Goal: Transaction & Acquisition: Purchase product/service

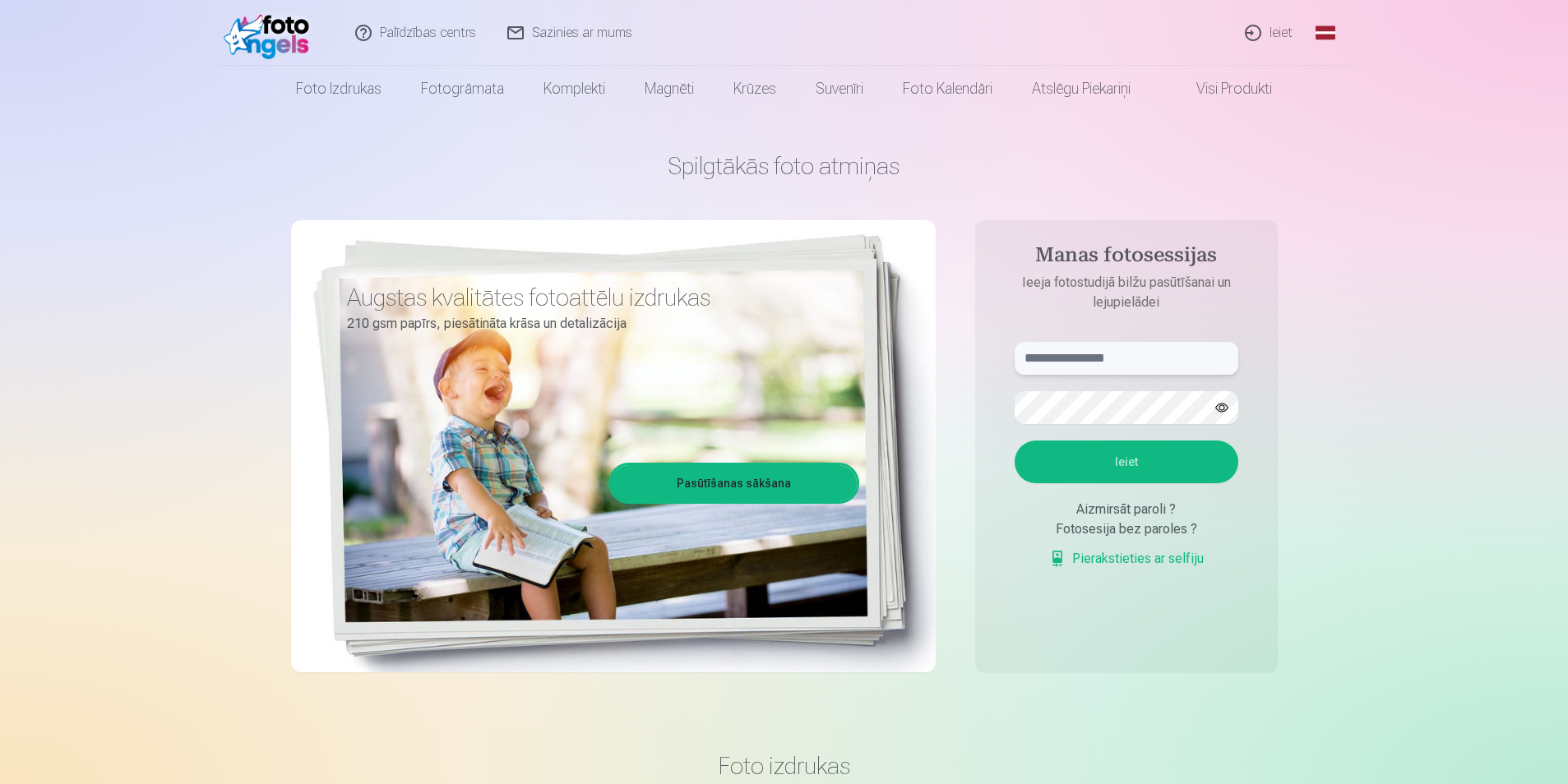
click at [1178, 354] on input "text" at bounding box center [1126, 359] width 224 height 33
click at [1150, 472] on button "Ieiet" at bounding box center [1126, 462] width 224 height 43
click at [1227, 404] on button "button" at bounding box center [1222, 408] width 31 height 31
click at [994, 412] on aside "**********" at bounding box center [1126, 447] width 302 height 452
click at [1074, 366] on input "**********" at bounding box center [1126, 359] width 224 height 33
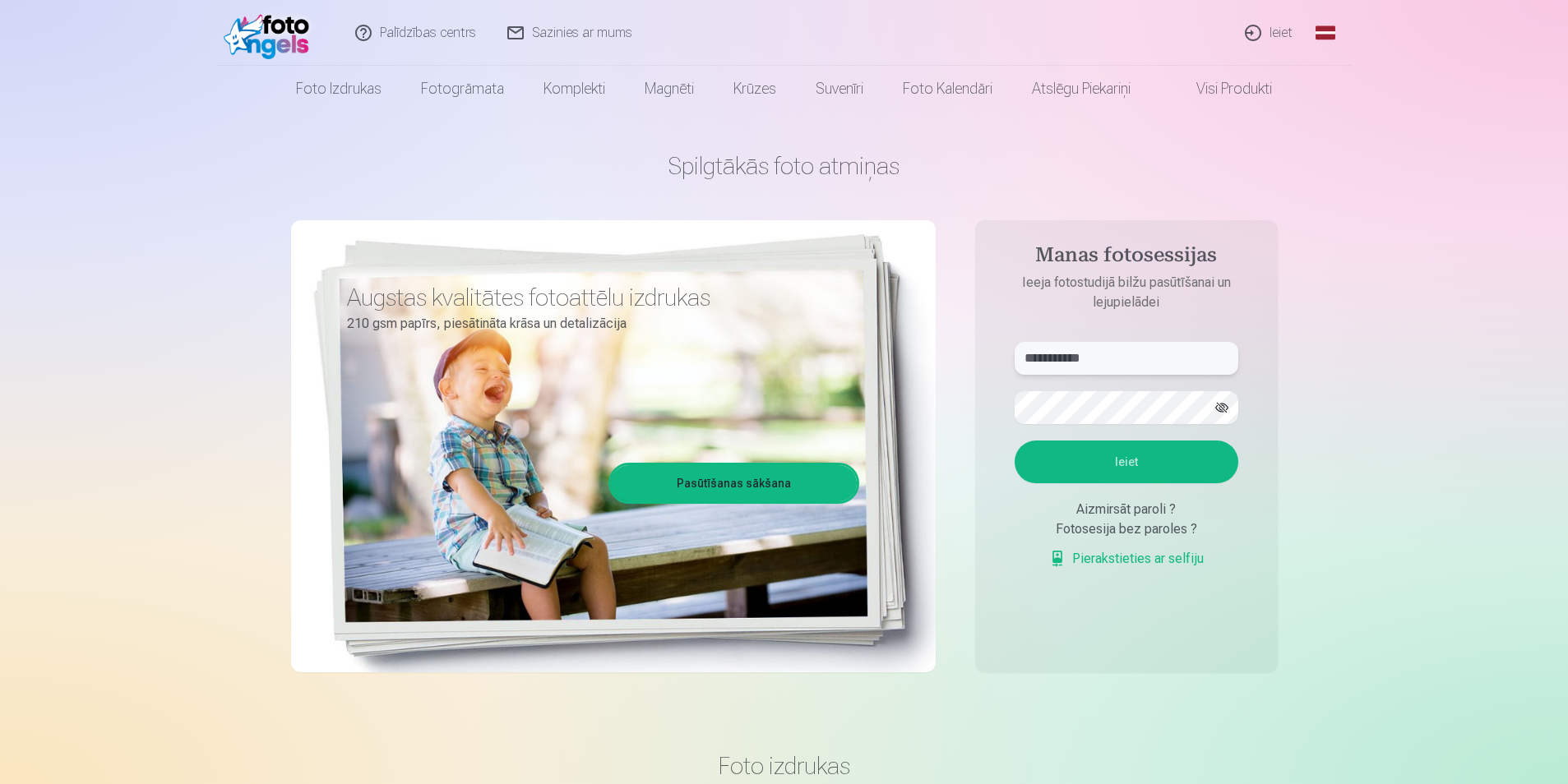
click at [1077, 364] on input "**********" at bounding box center [1126, 359] width 224 height 33
type input "**********"
click at [1149, 461] on button "Ieiet" at bounding box center [1126, 462] width 224 height 43
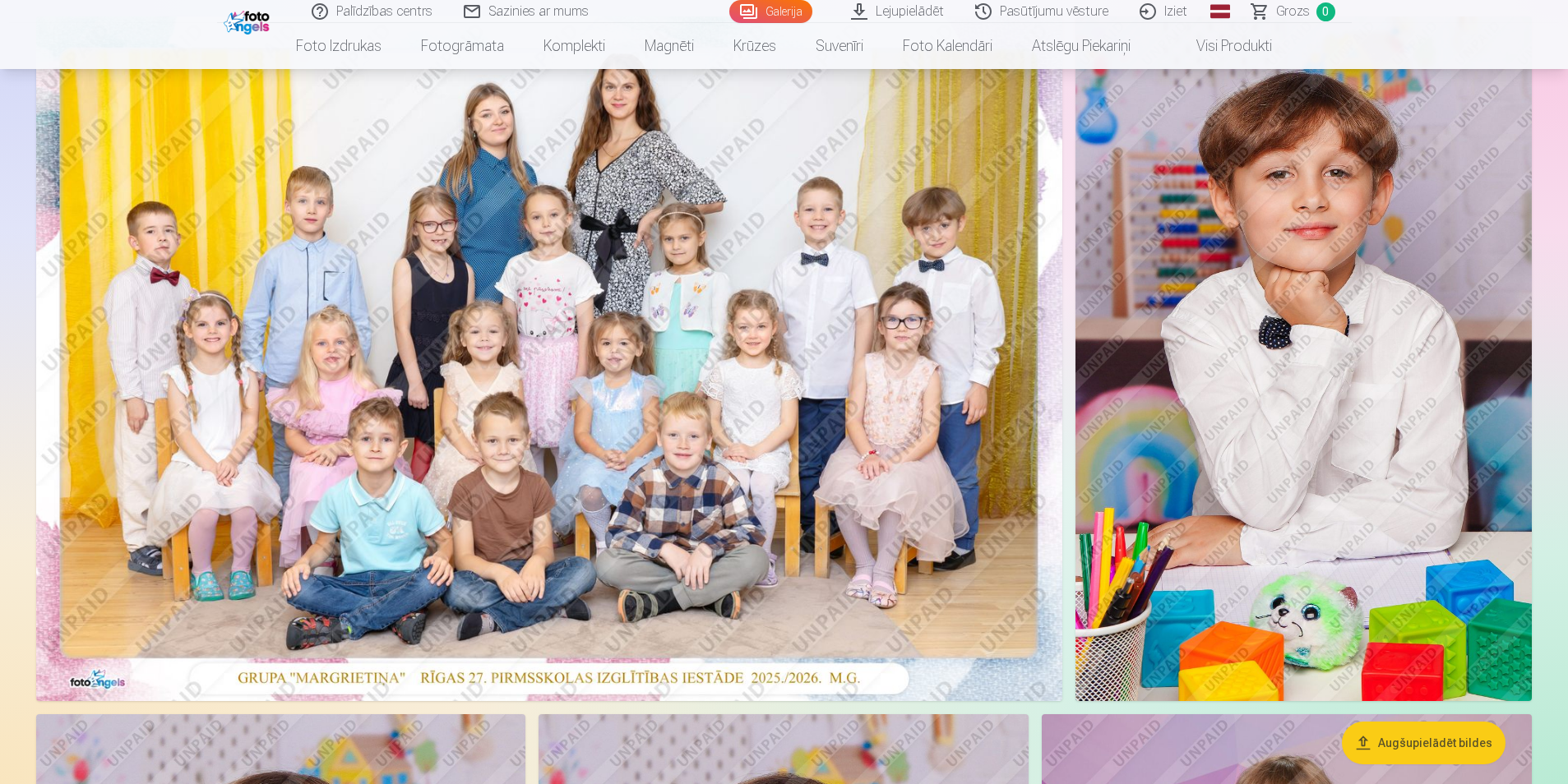
scroll to position [82, 0]
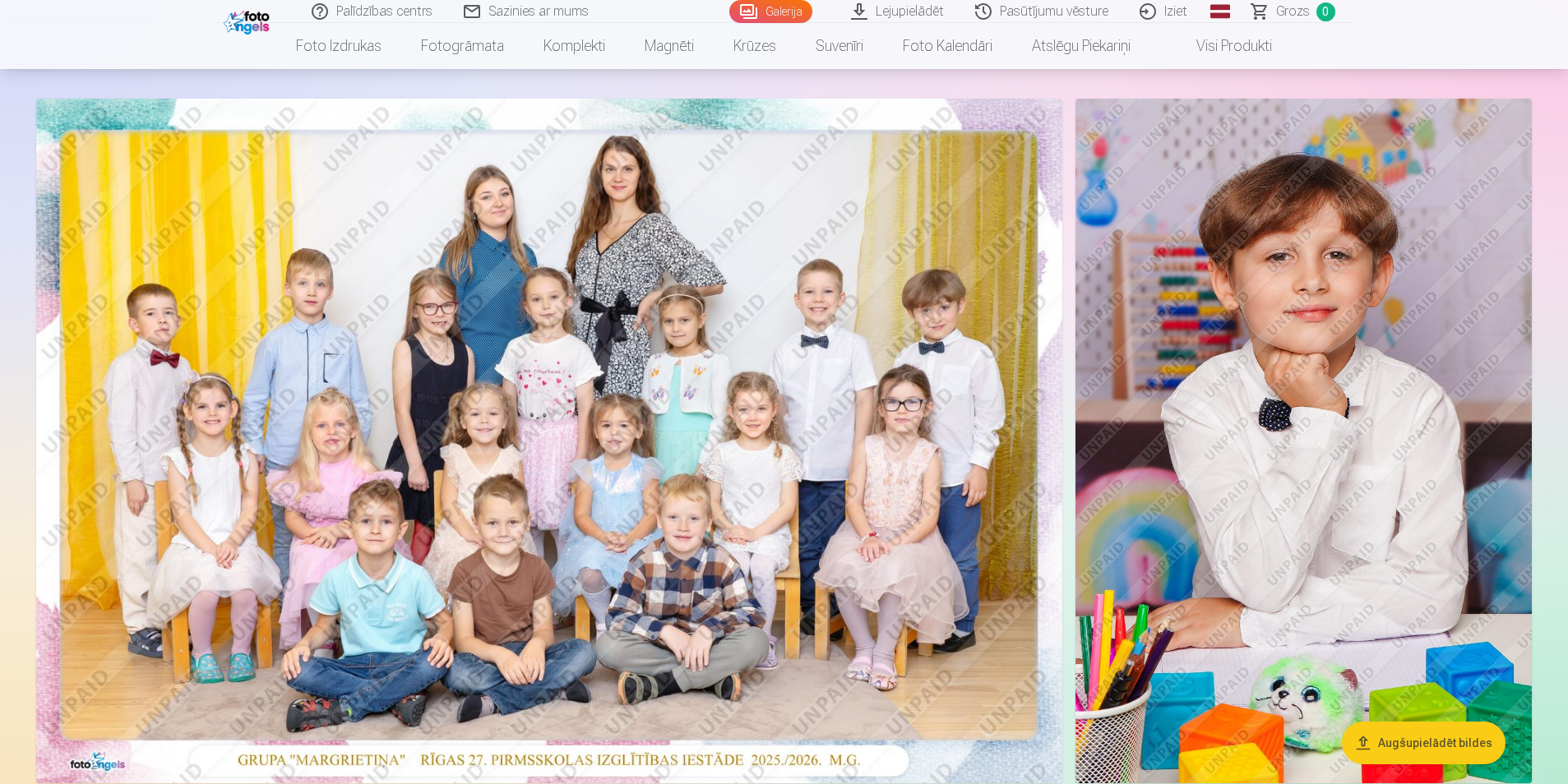
click at [956, 509] on img at bounding box center [549, 441] width 1026 height 685
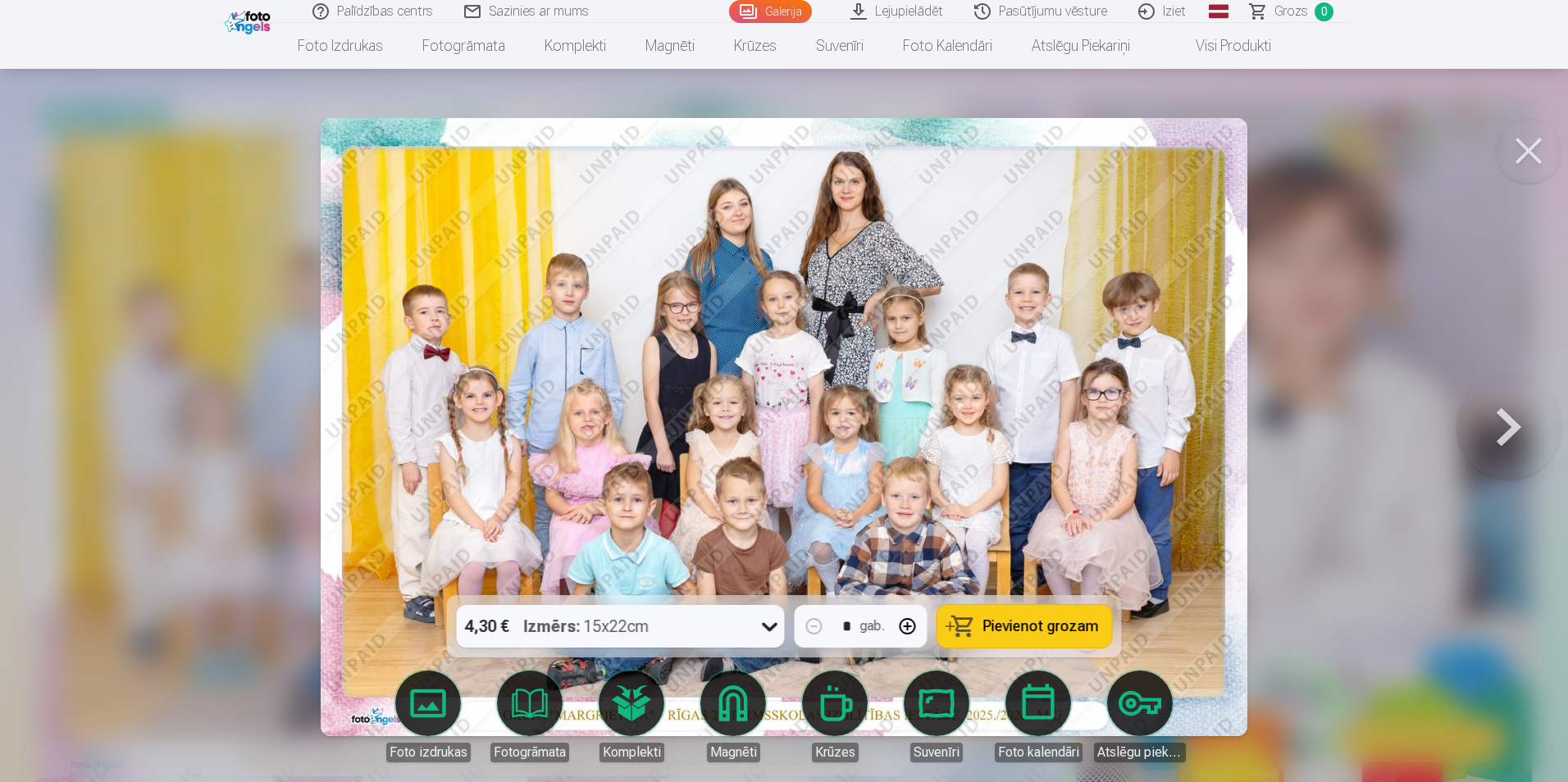
click at [1500, 427] on button at bounding box center [1508, 427] width 105 height 303
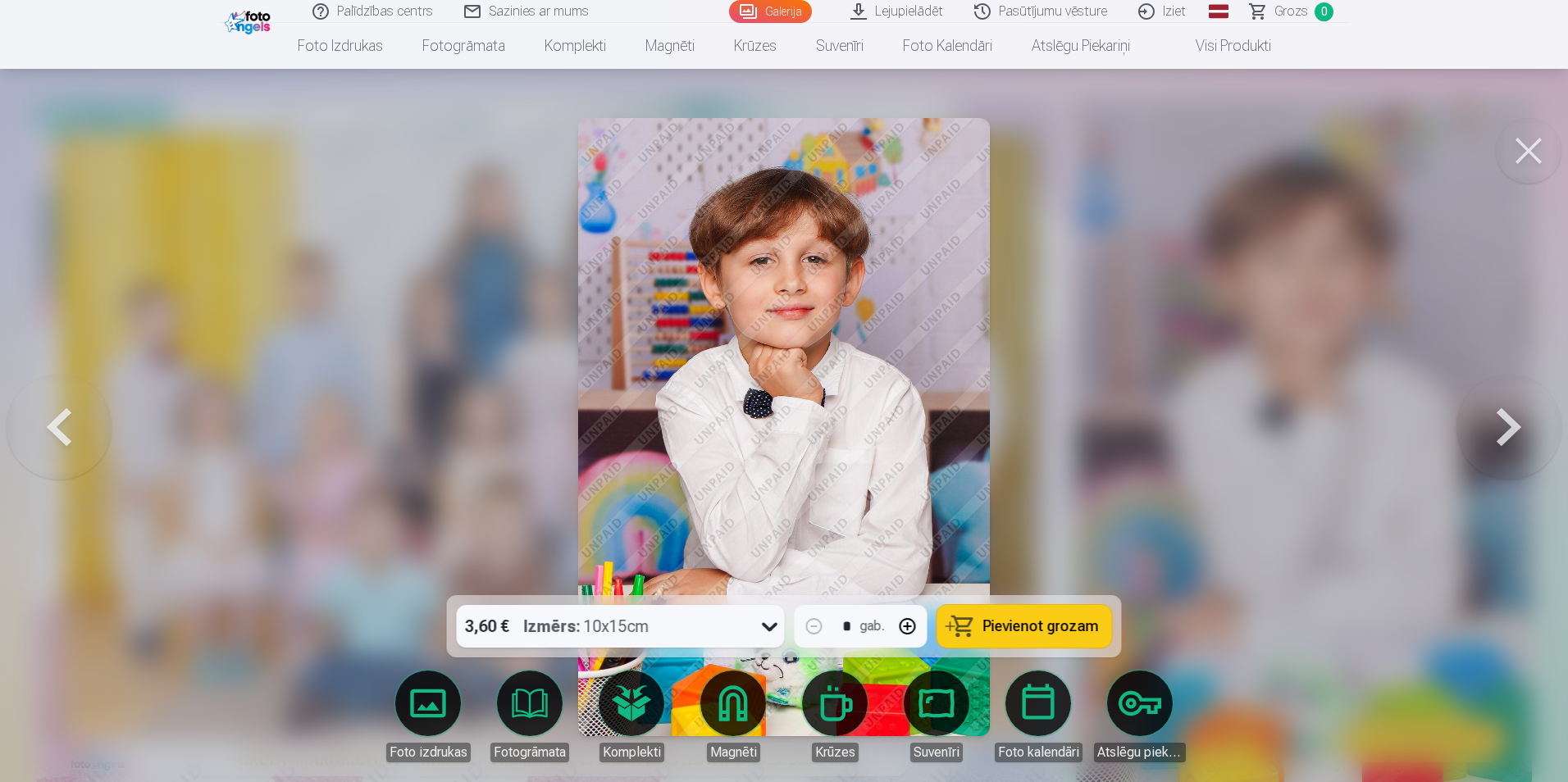
click at [1500, 427] on button at bounding box center [1508, 427] width 105 height 303
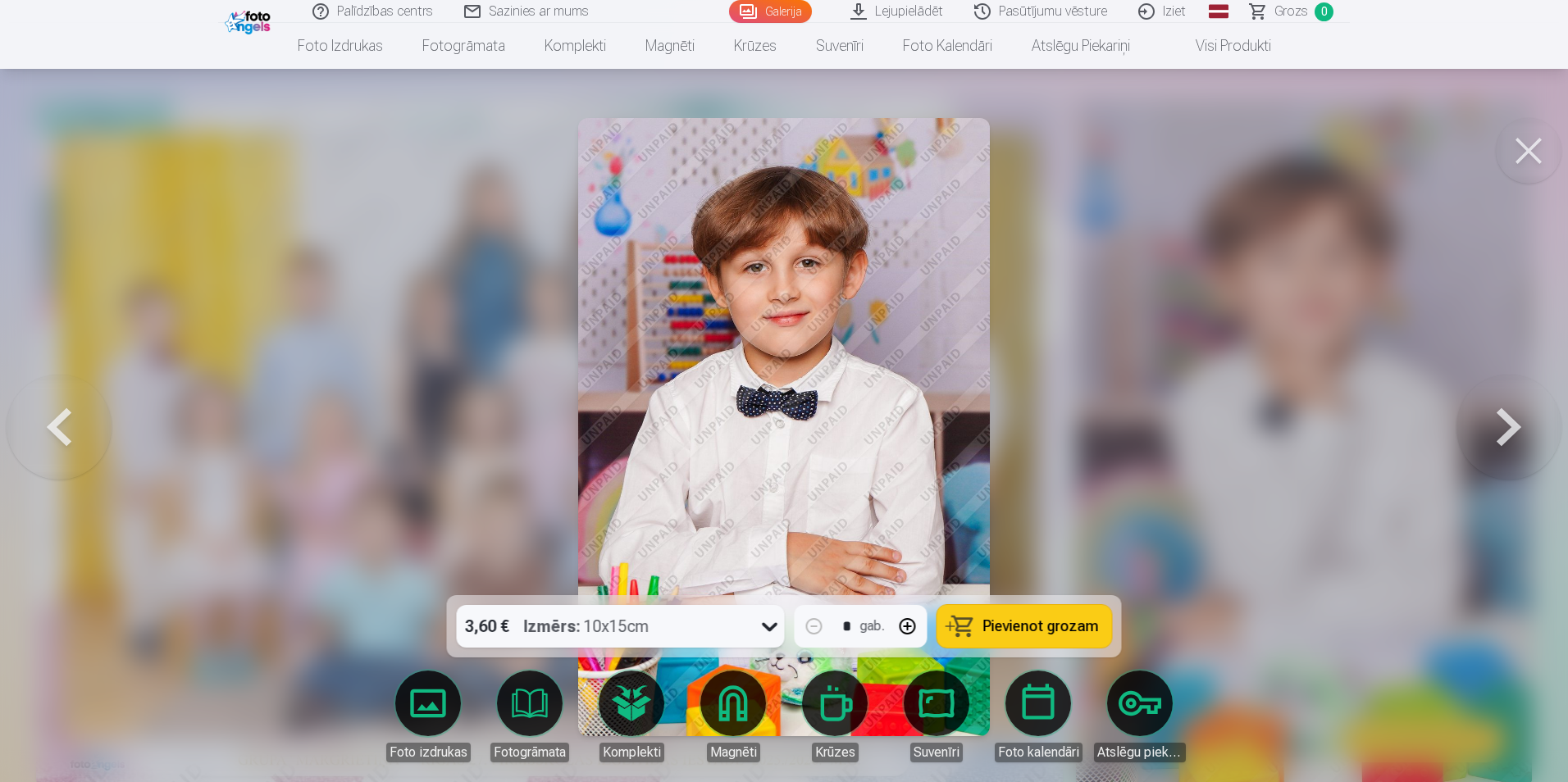
click at [1500, 427] on button at bounding box center [1508, 427] width 105 height 303
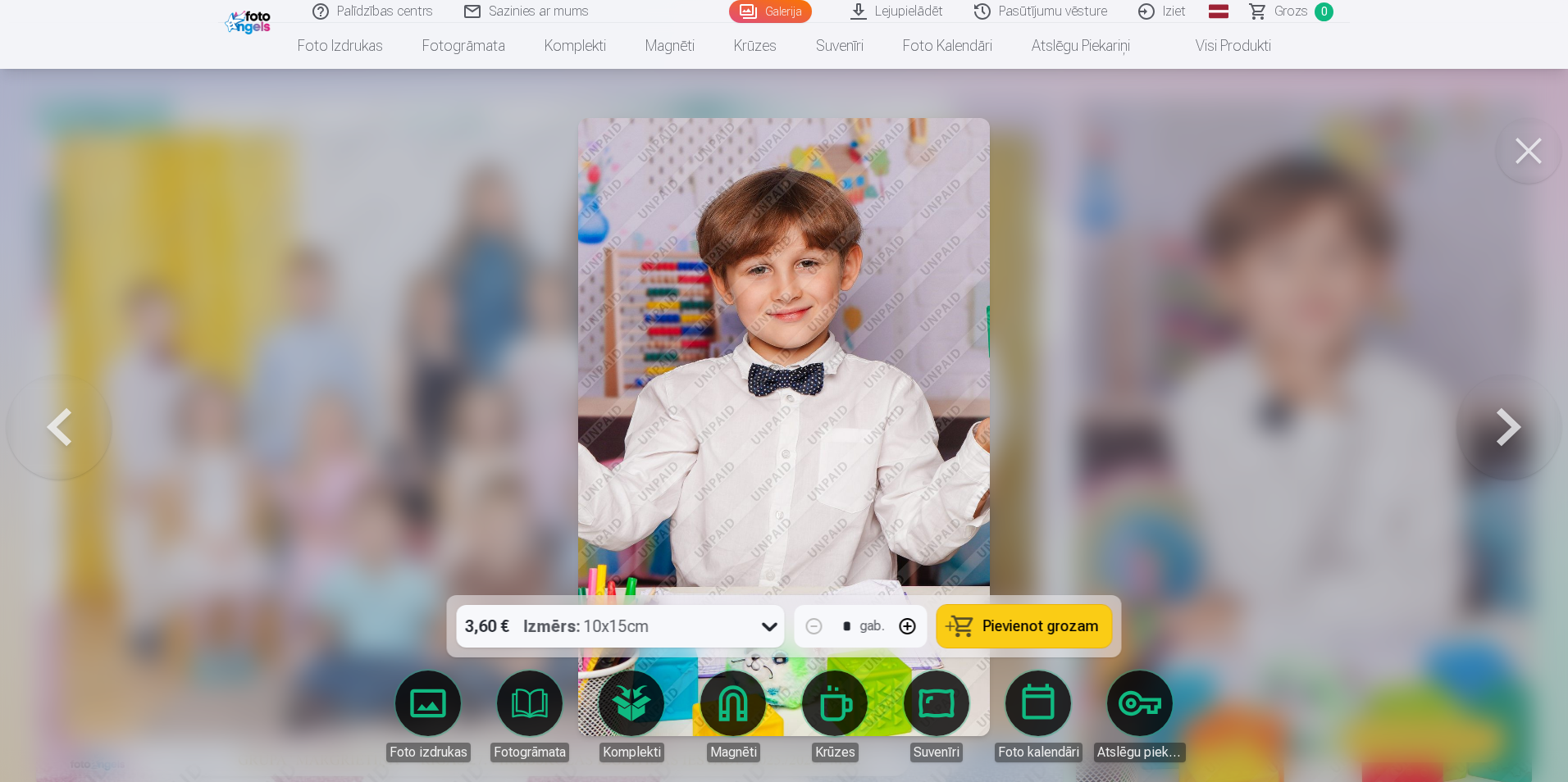
click at [1500, 427] on button at bounding box center [1508, 427] width 105 height 303
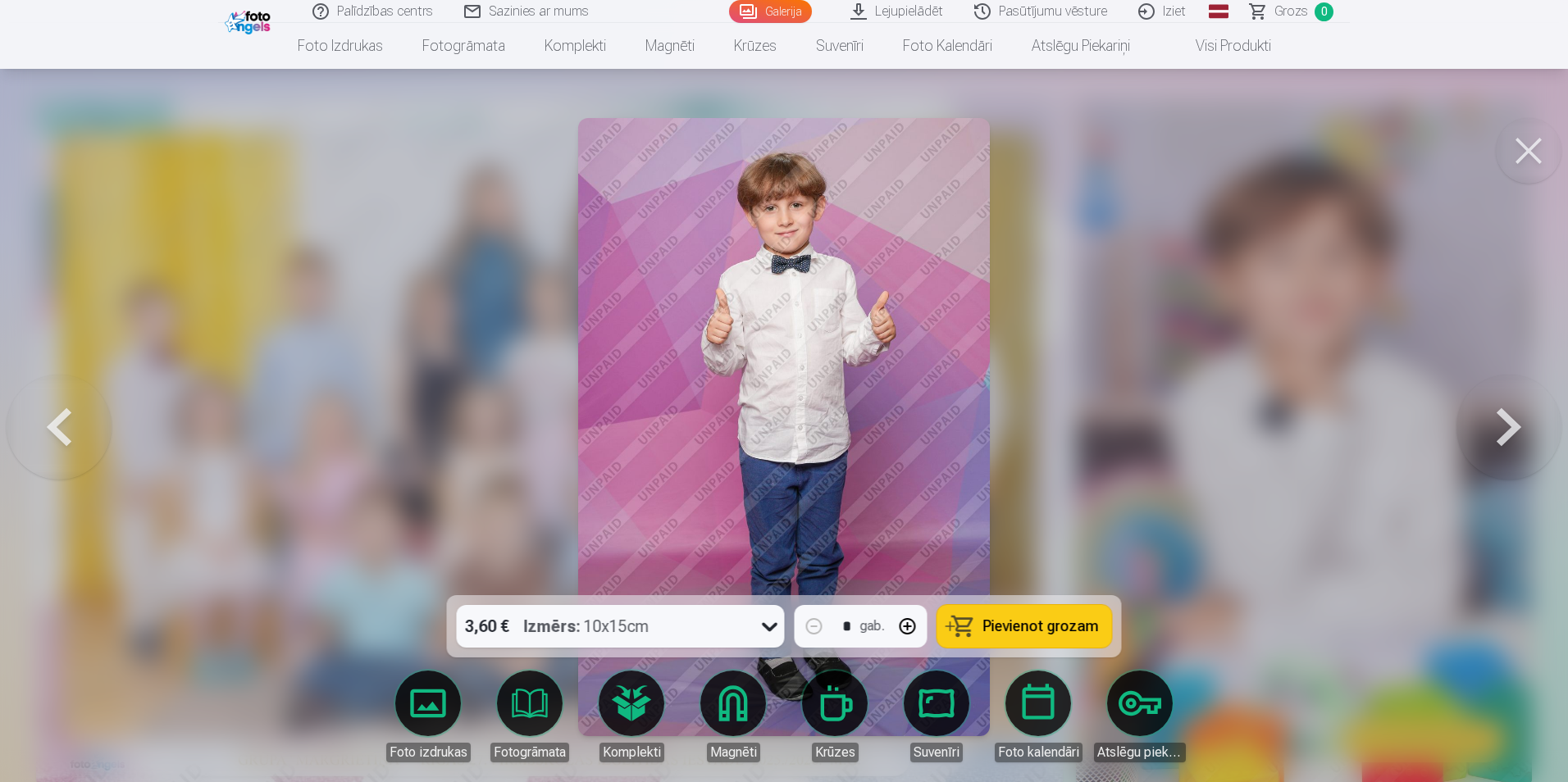
click at [1500, 427] on button at bounding box center [1508, 427] width 105 height 303
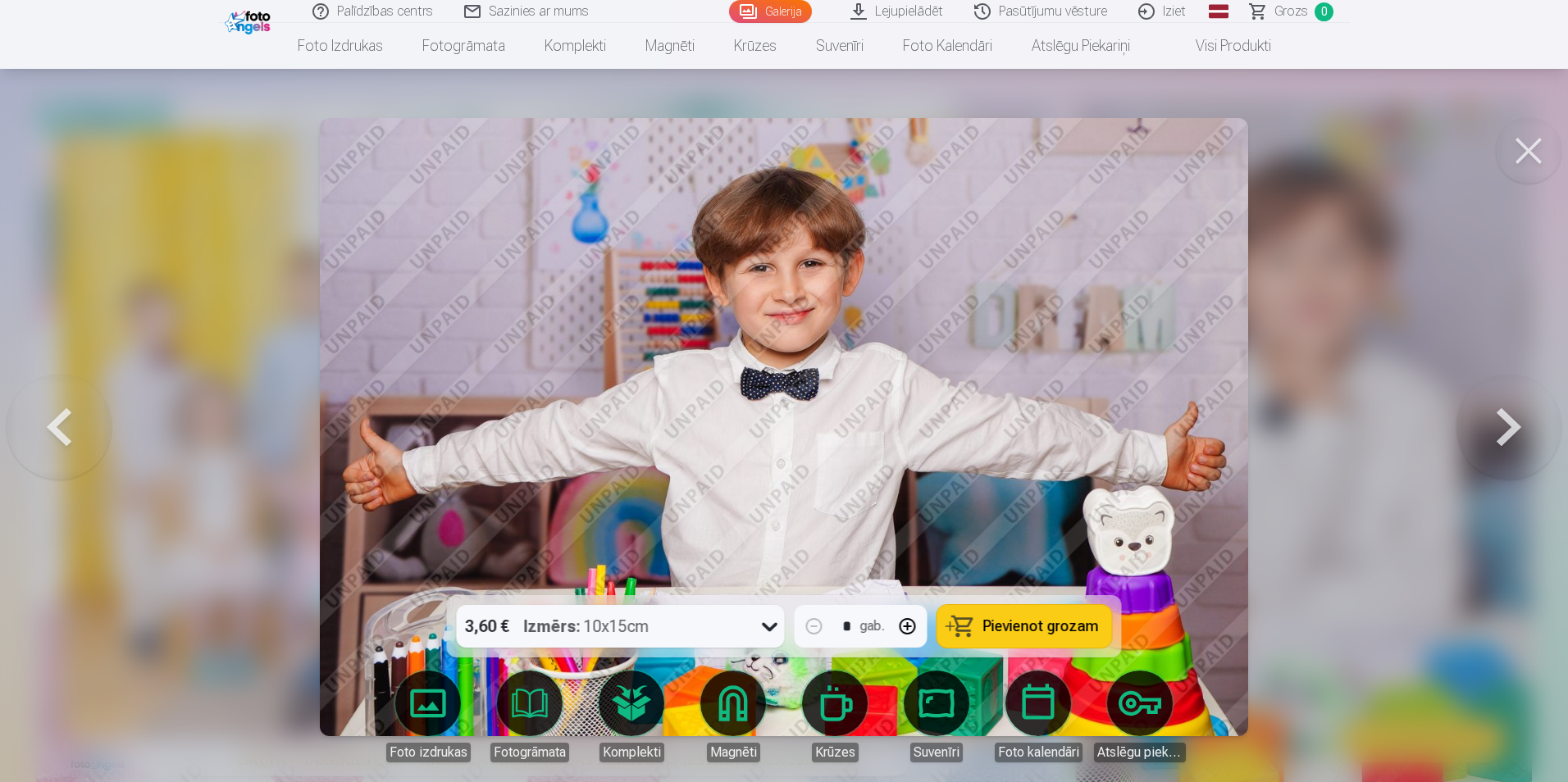
click at [1500, 427] on button at bounding box center [1508, 427] width 105 height 303
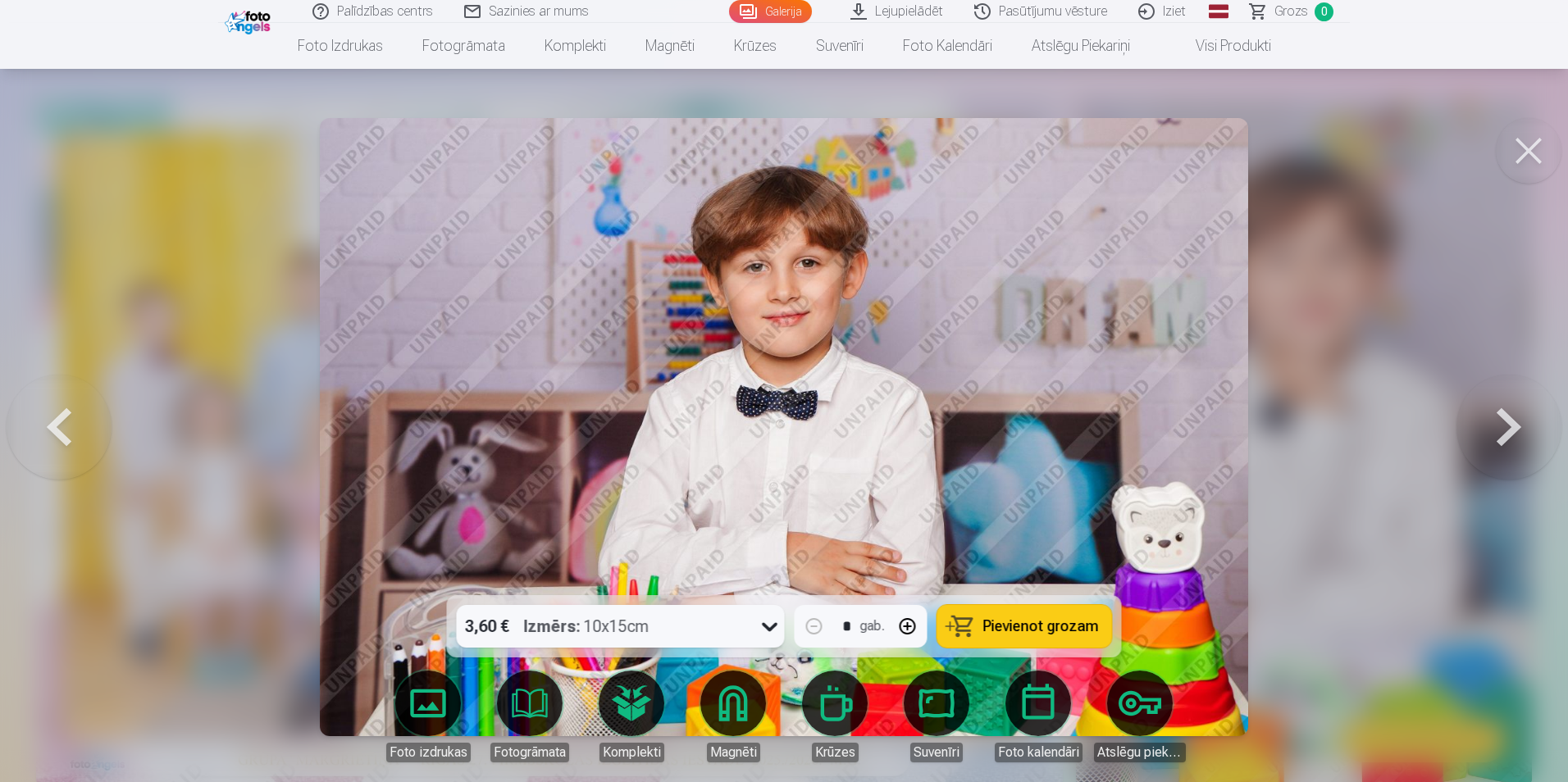
click at [1500, 427] on button at bounding box center [1508, 427] width 105 height 303
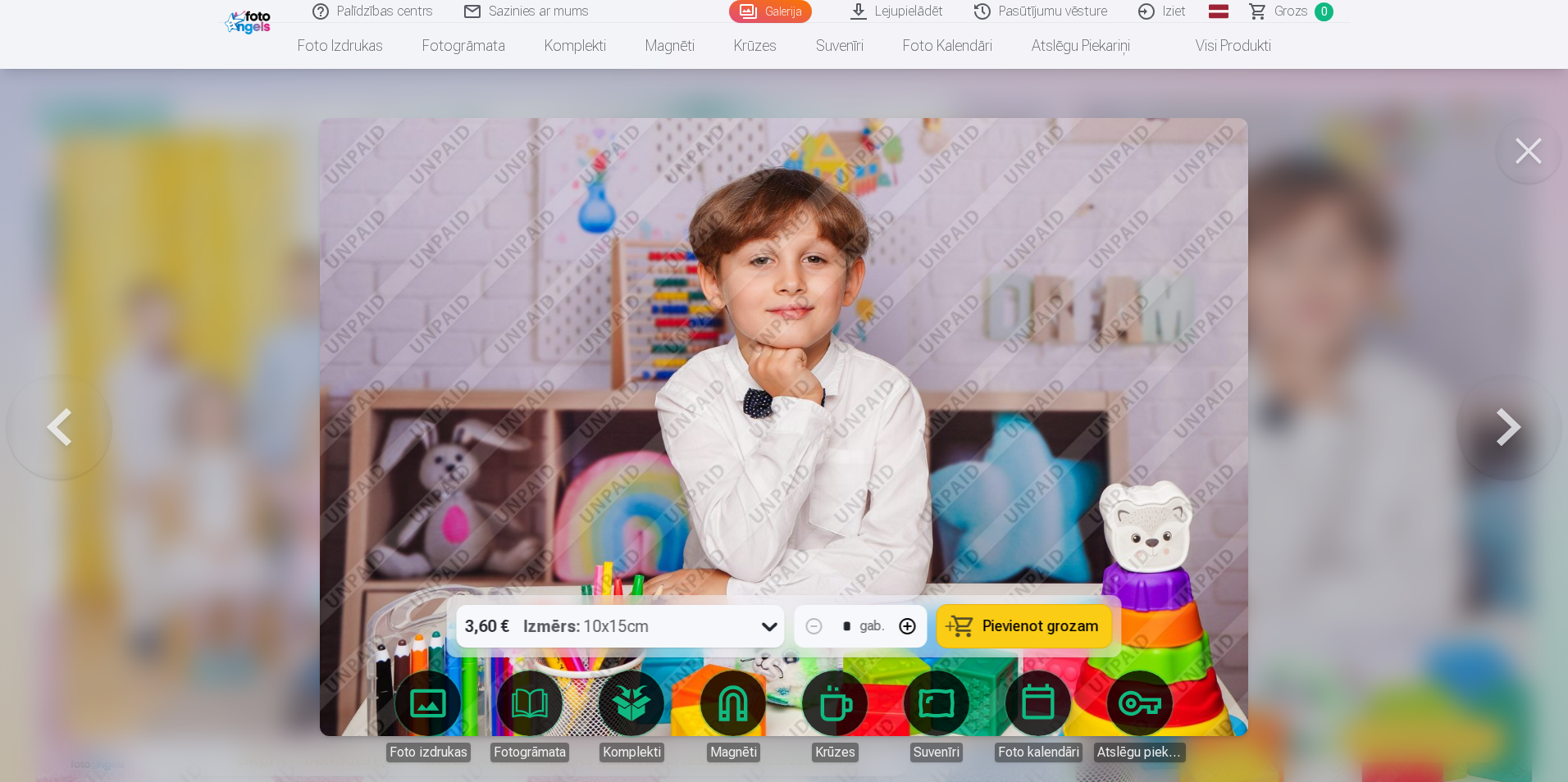
click at [1489, 432] on button at bounding box center [1508, 427] width 105 height 303
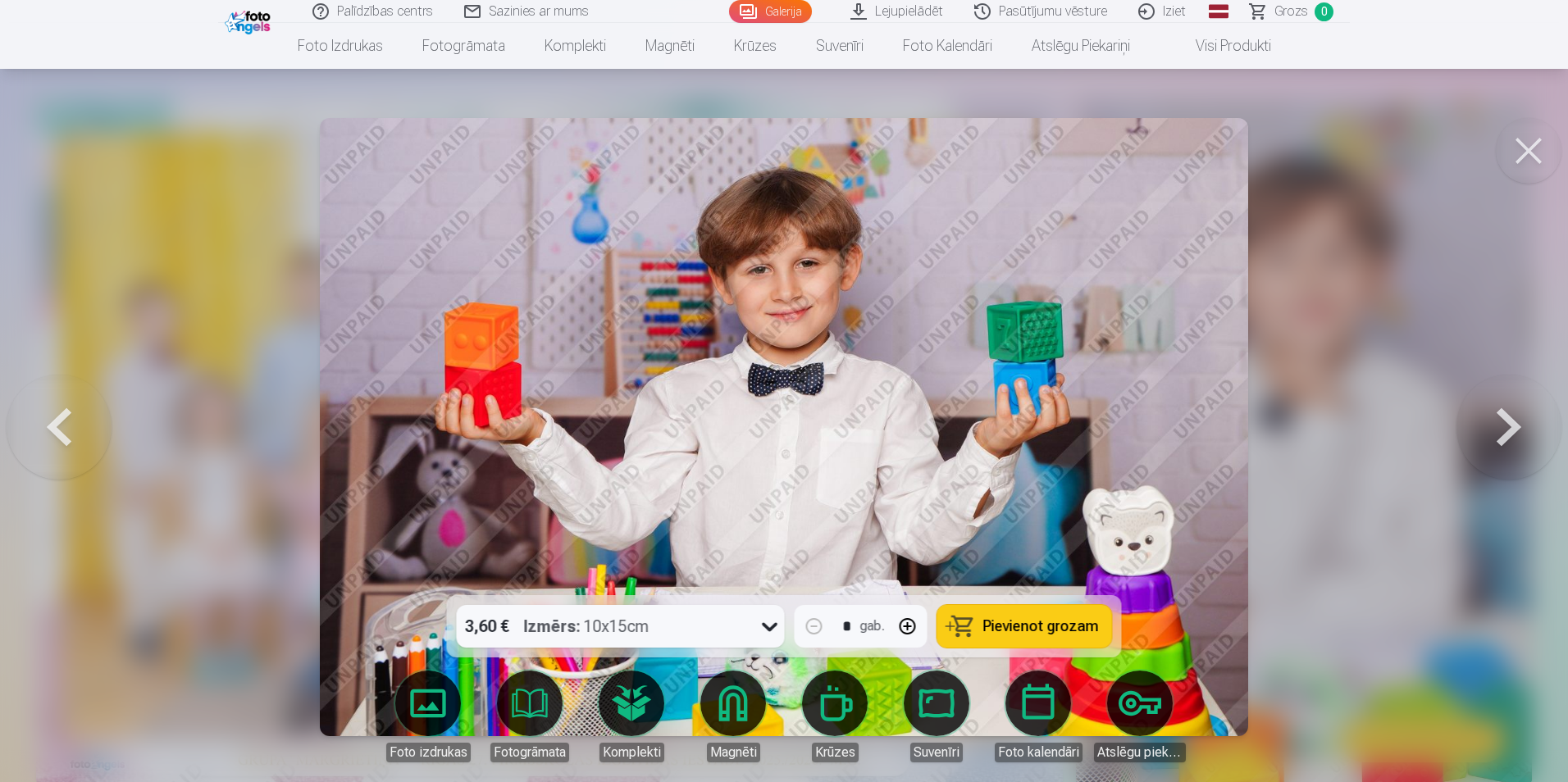
click at [1489, 432] on button at bounding box center [1508, 427] width 105 height 303
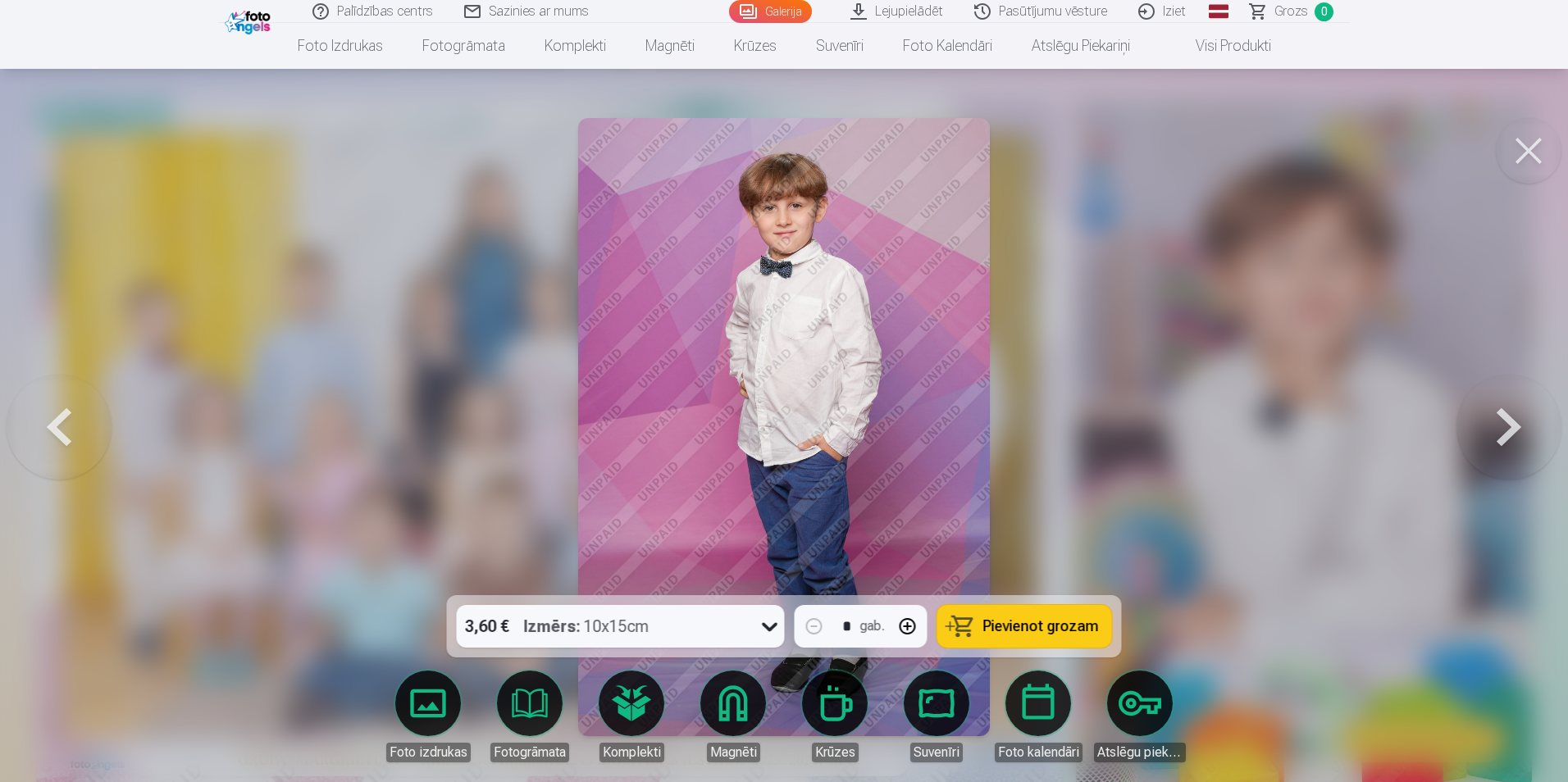
click at [1489, 432] on button at bounding box center [1508, 427] width 105 height 303
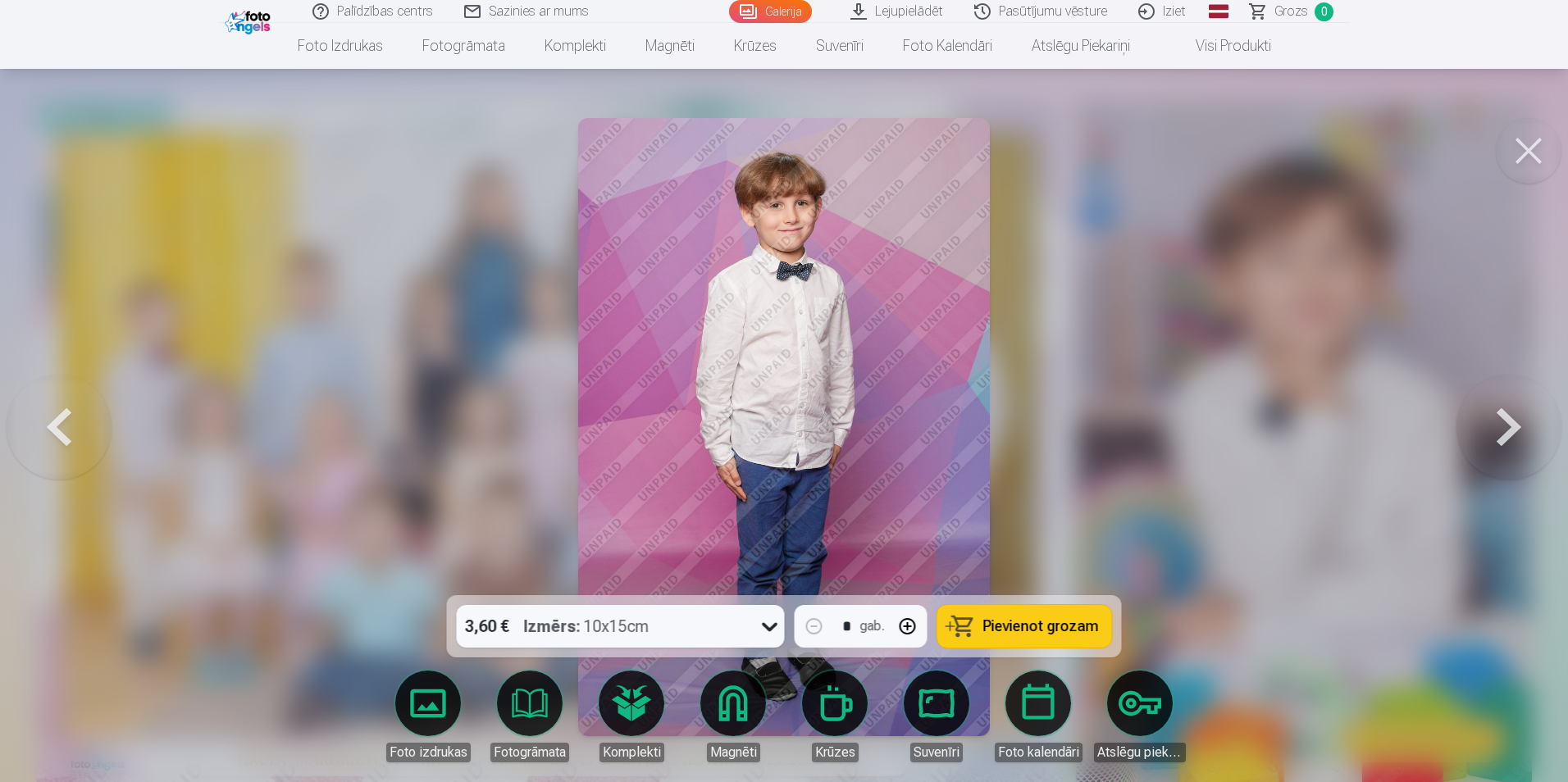
click at [1489, 432] on button at bounding box center [1508, 427] width 105 height 303
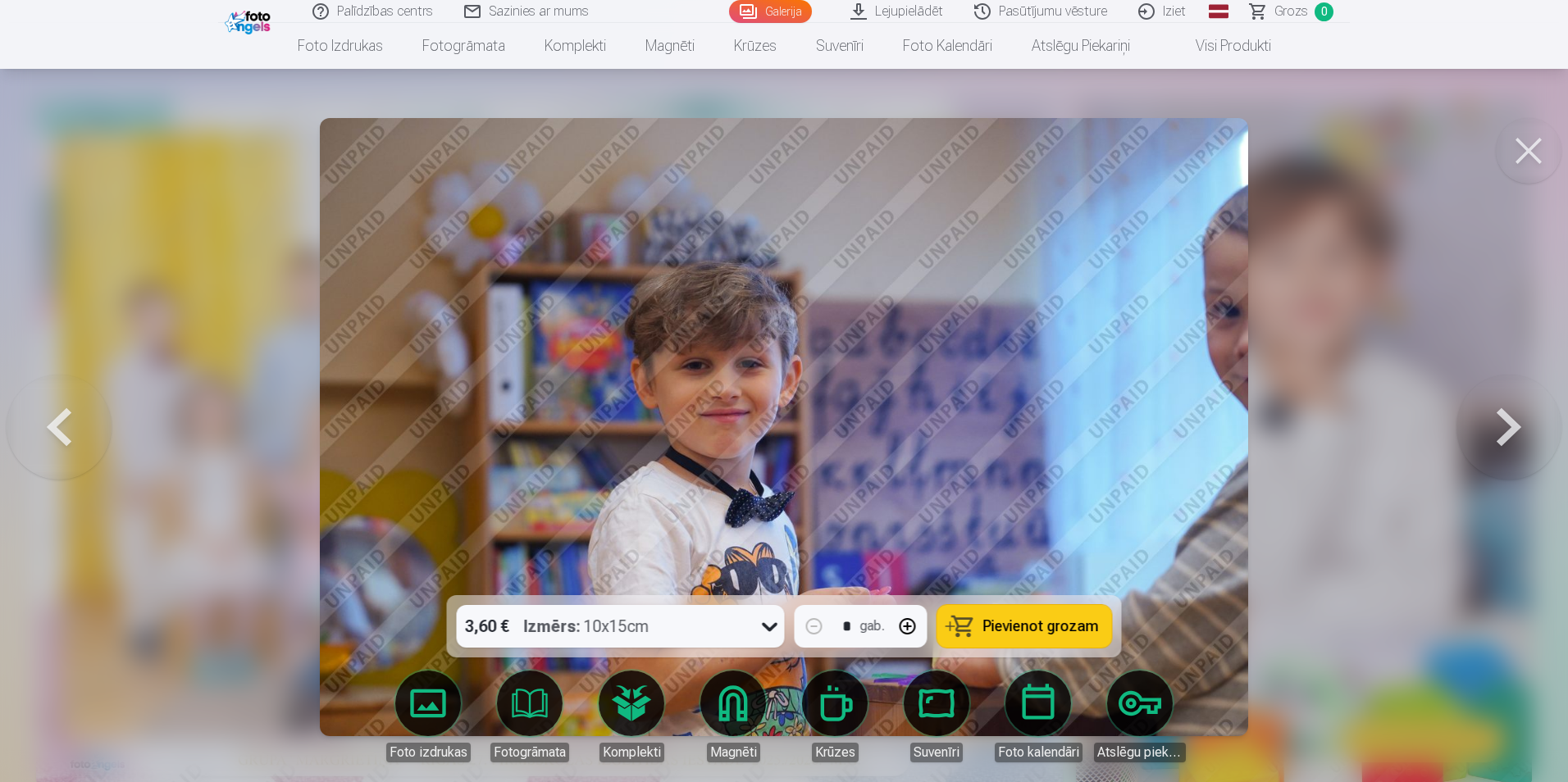
click at [59, 422] on button at bounding box center [59, 427] width 105 height 303
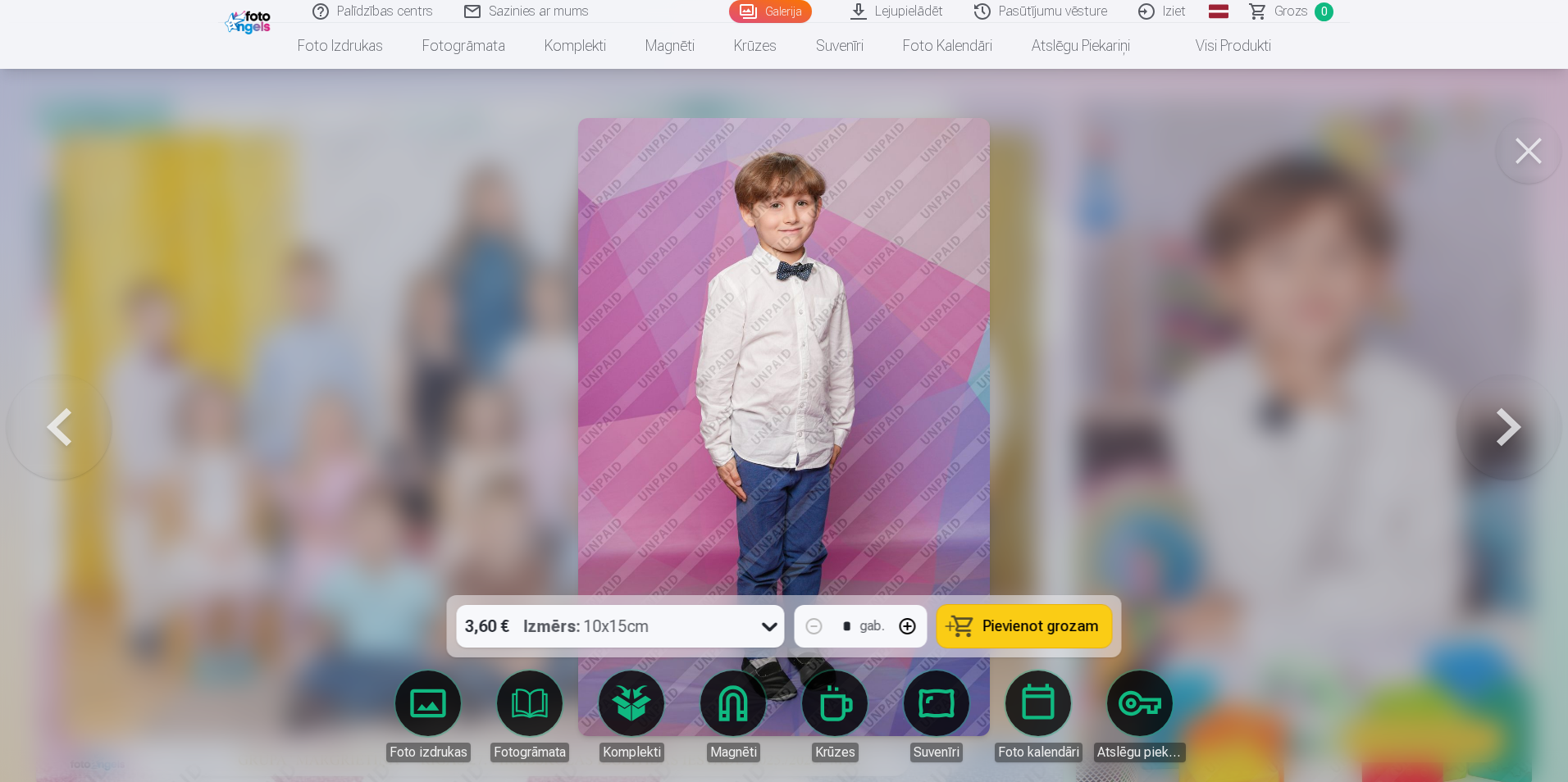
click at [62, 422] on button at bounding box center [59, 427] width 105 height 303
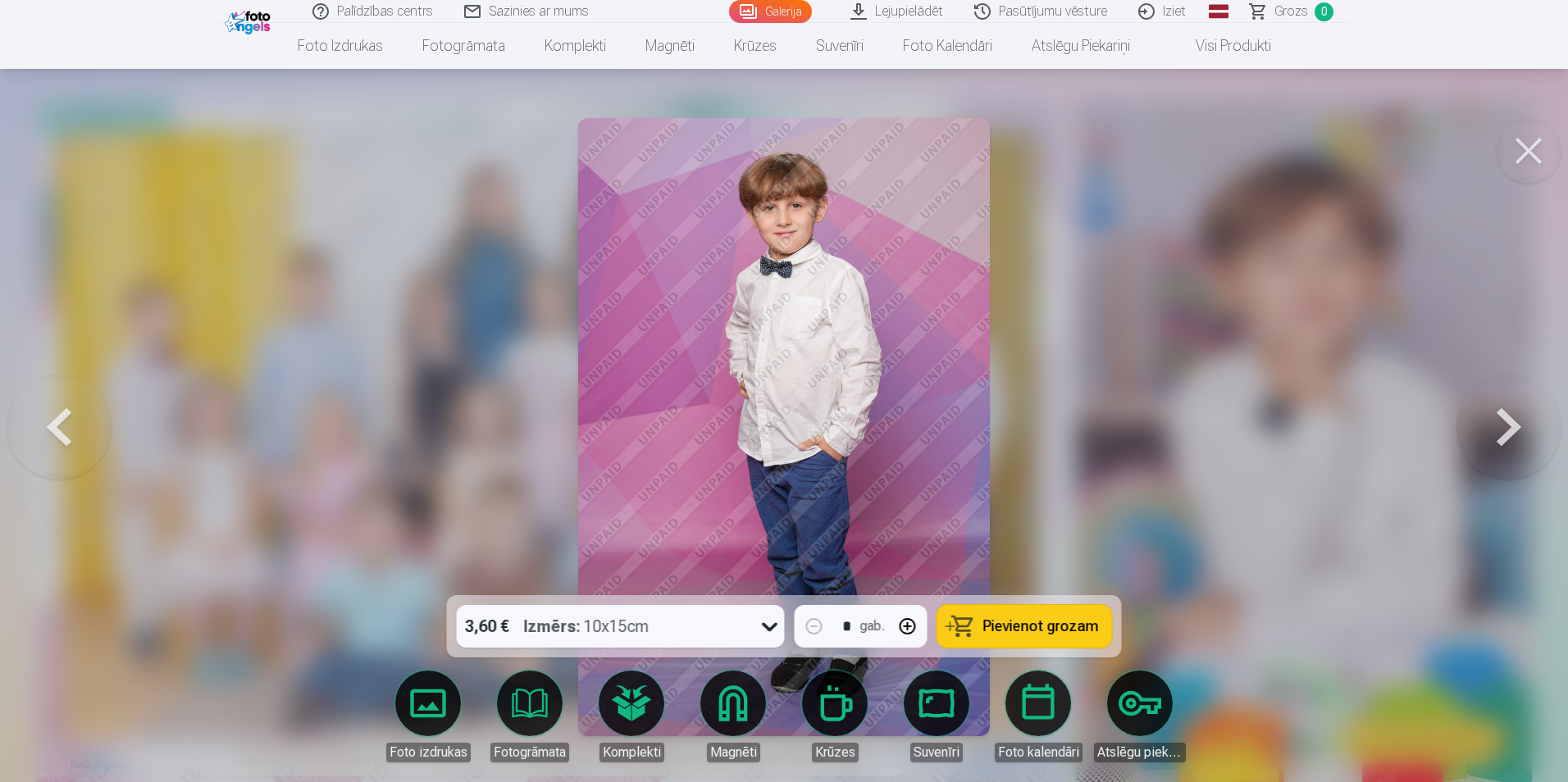
click at [1501, 421] on button at bounding box center [1508, 427] width 105 height 303
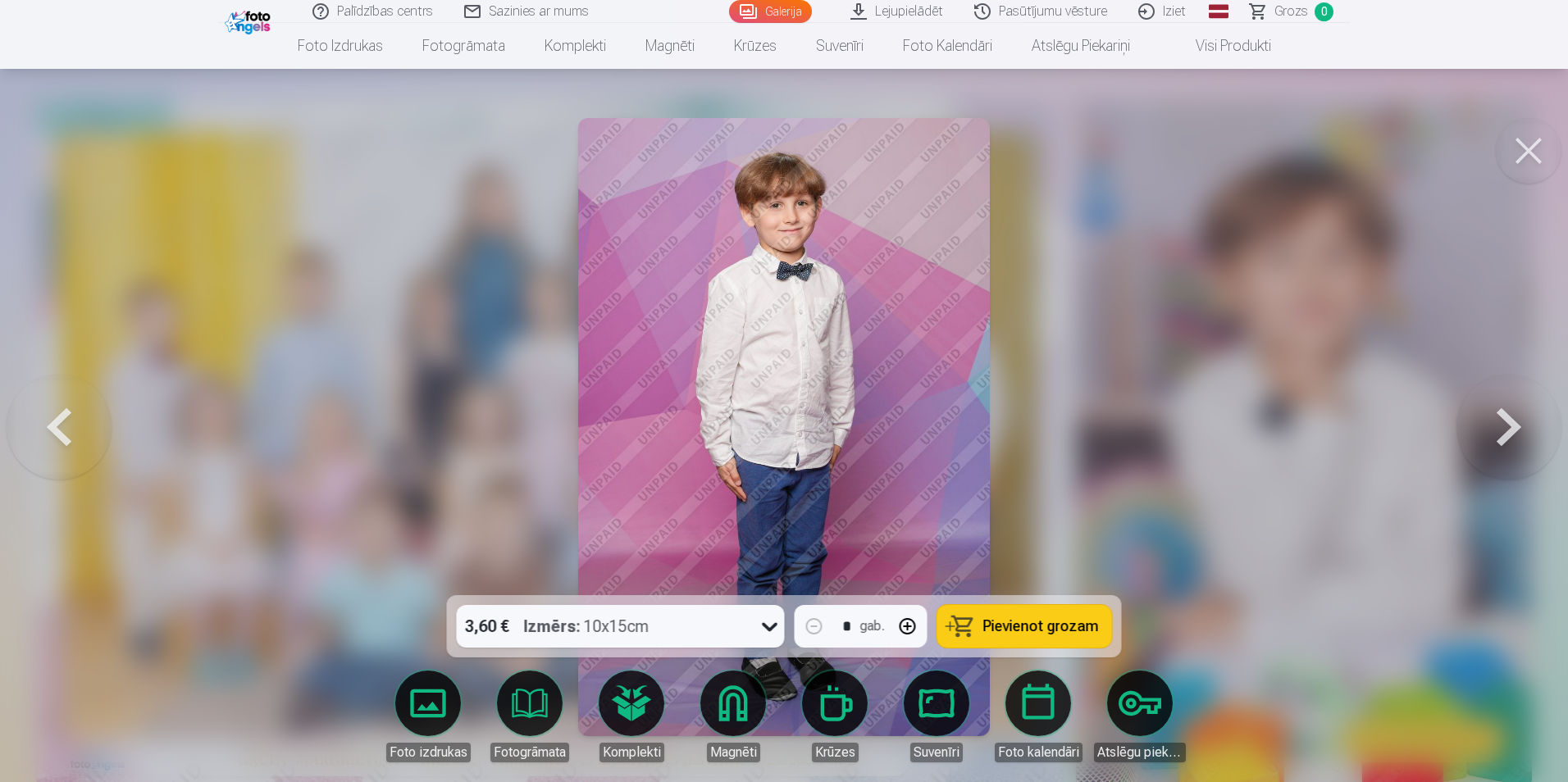
click at [1501, 421] on button at bounding box center [1508, 427] width 105 height 303
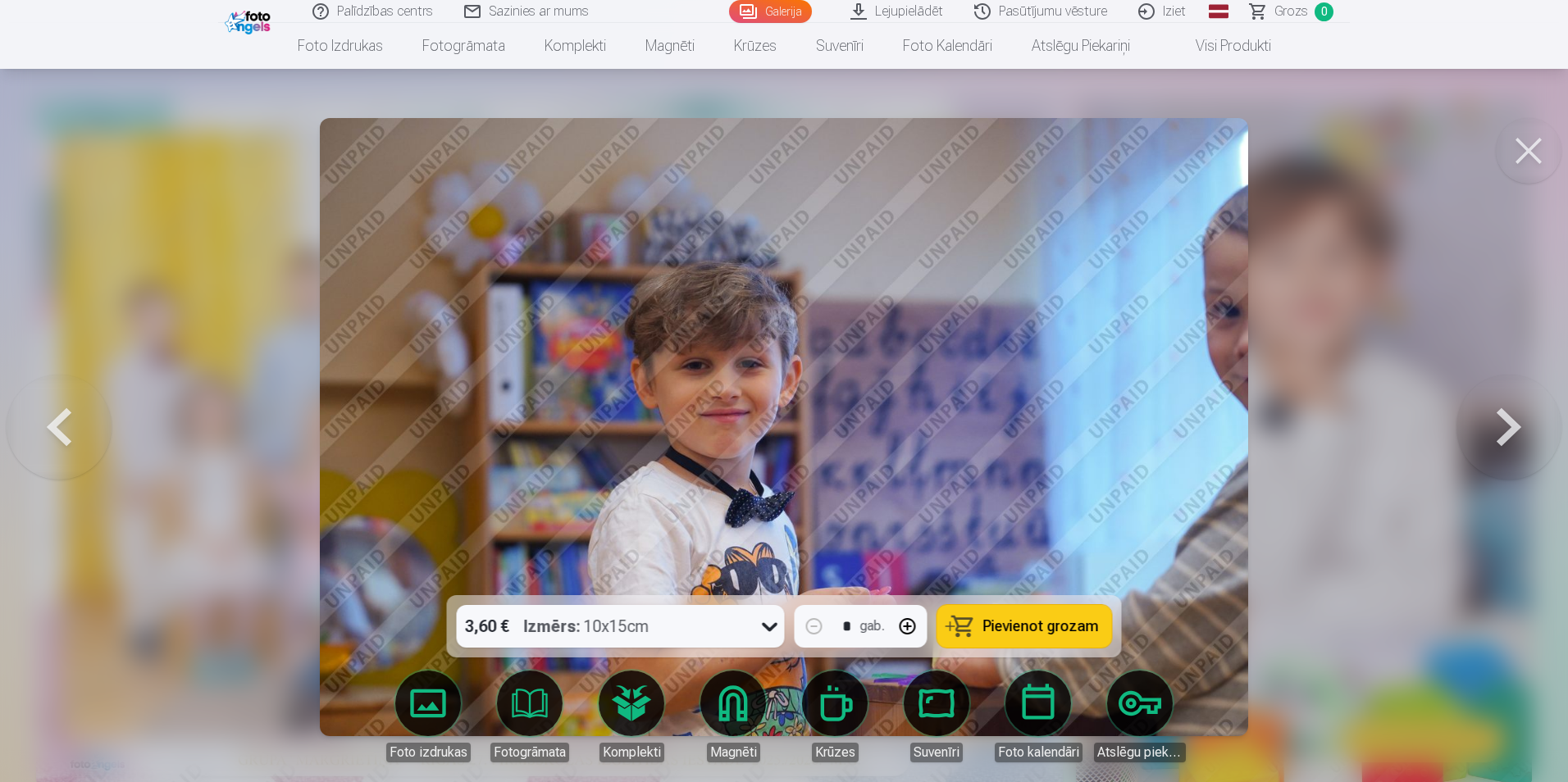
click at [1501, 421] on button at bounding box center [1508, 427] width 105 height 303
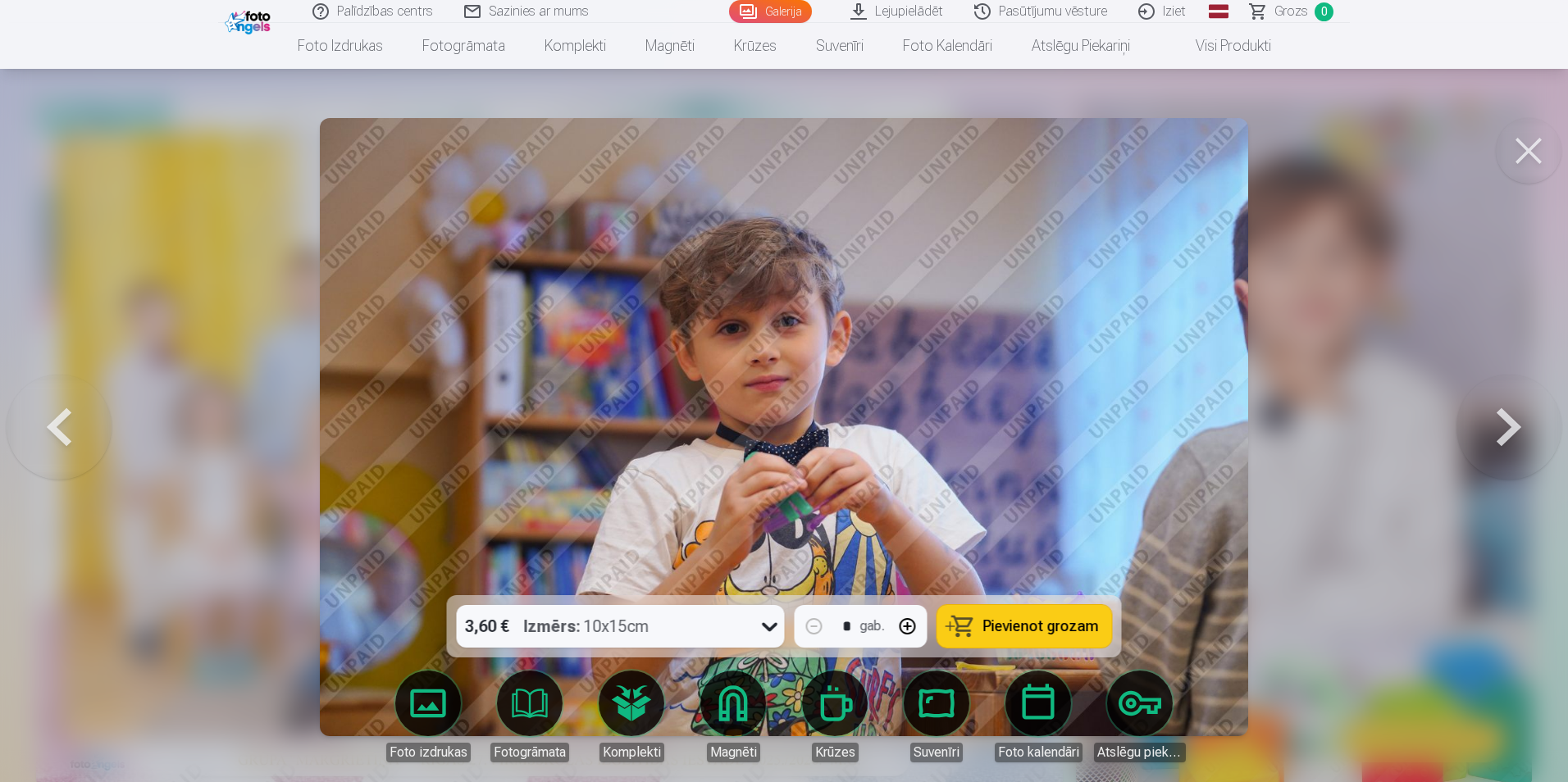
click at [1501, 421] on button at bounding box center [1508, 427] width 105 height 303
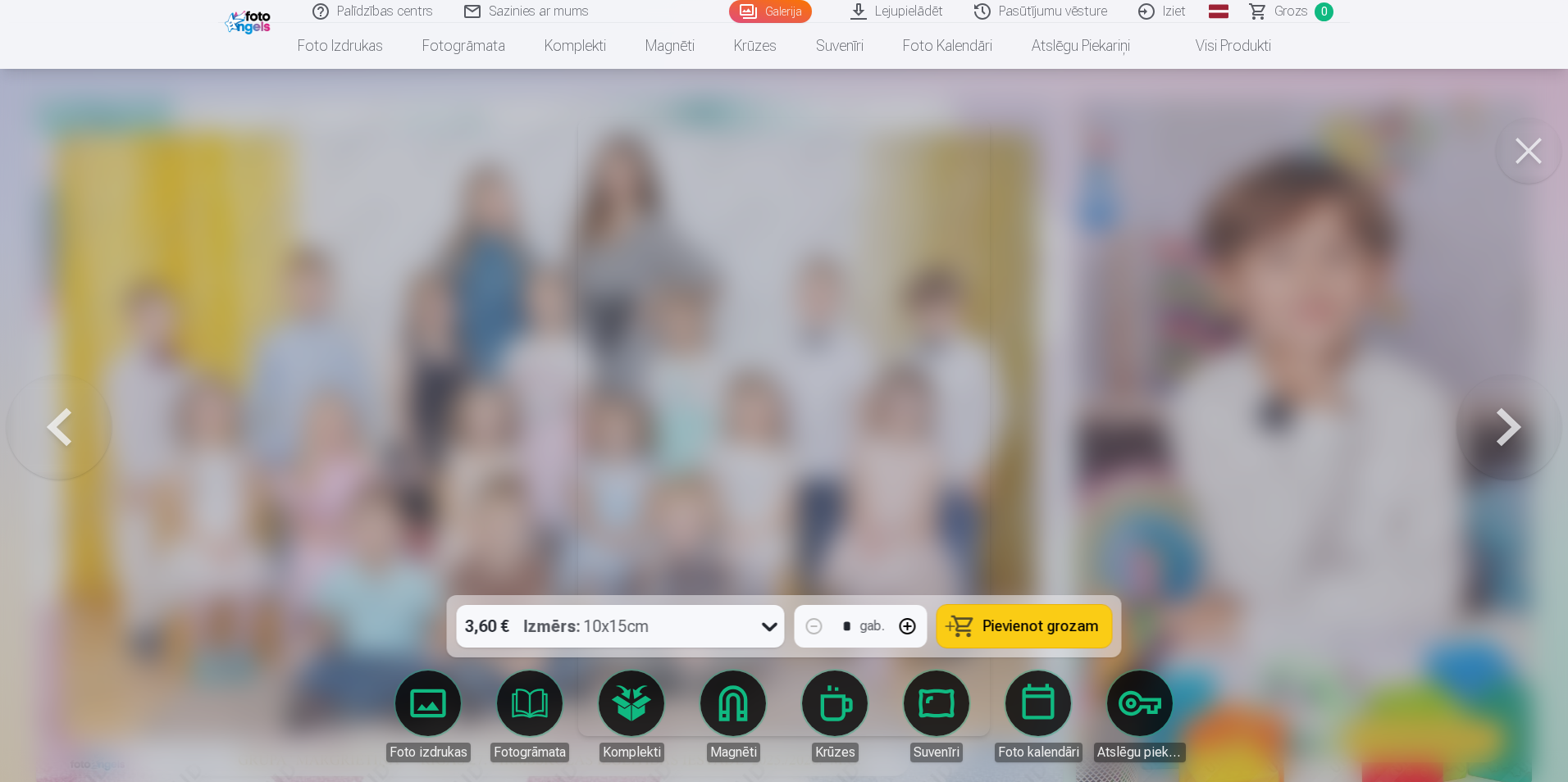
click at [1501, 421] on button at bounding box center [1508, 427] width 105 height 303
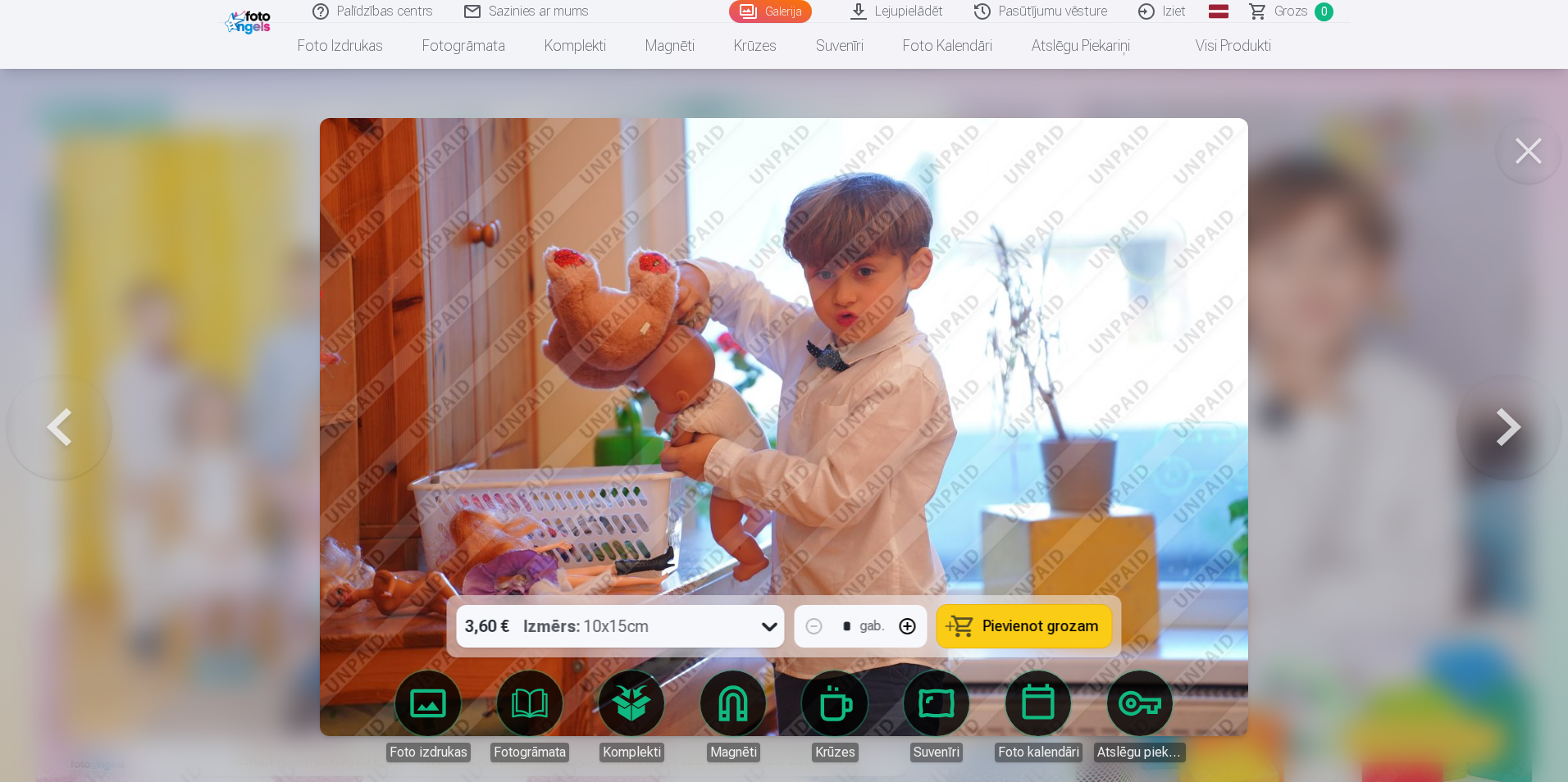
click at [1501, 421] on button at bounding box center [1508, 427] width 105 height 303
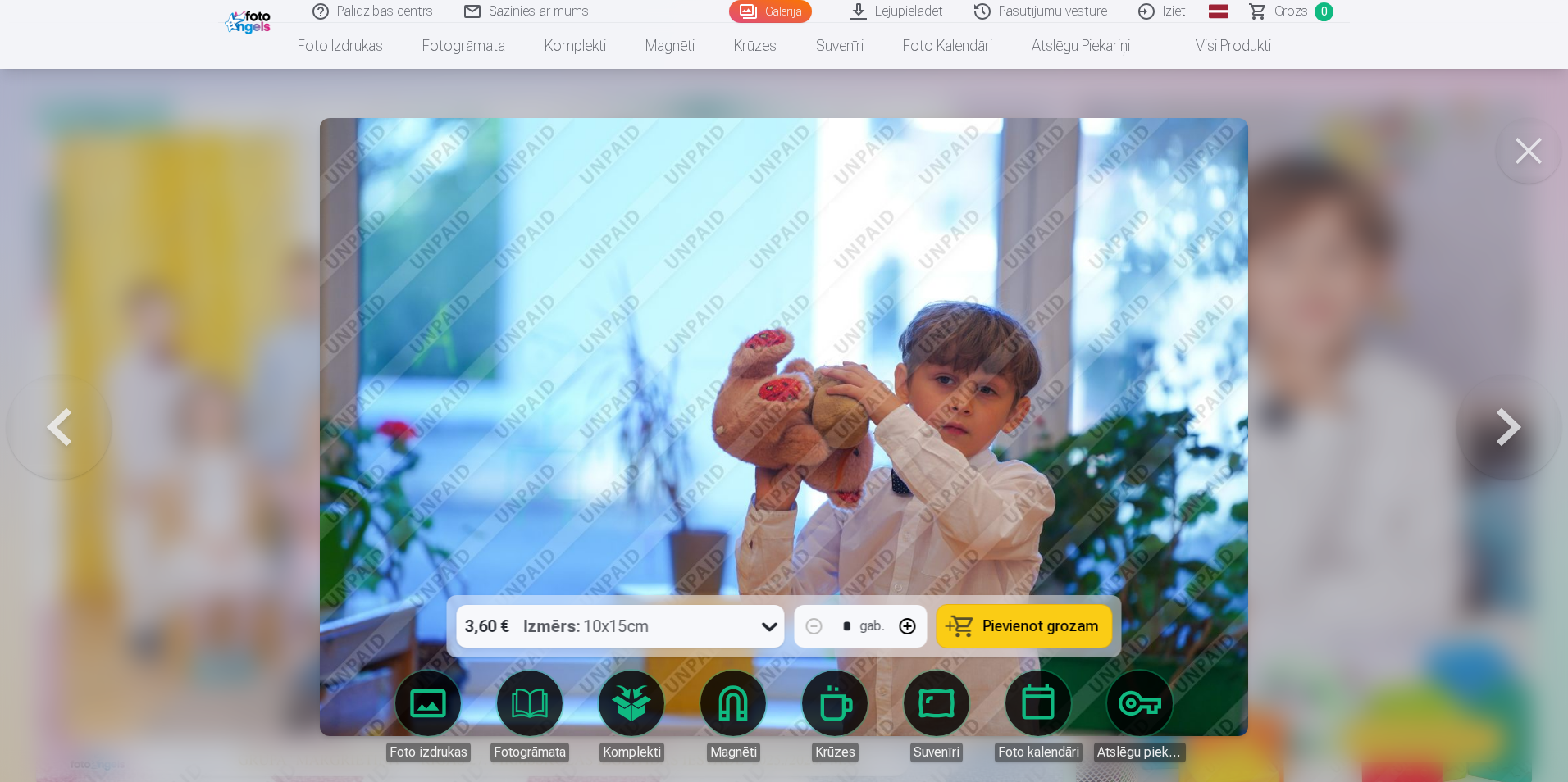
click at [1501, 421] on button at bounding box center [1508, 427] width 105 height 303
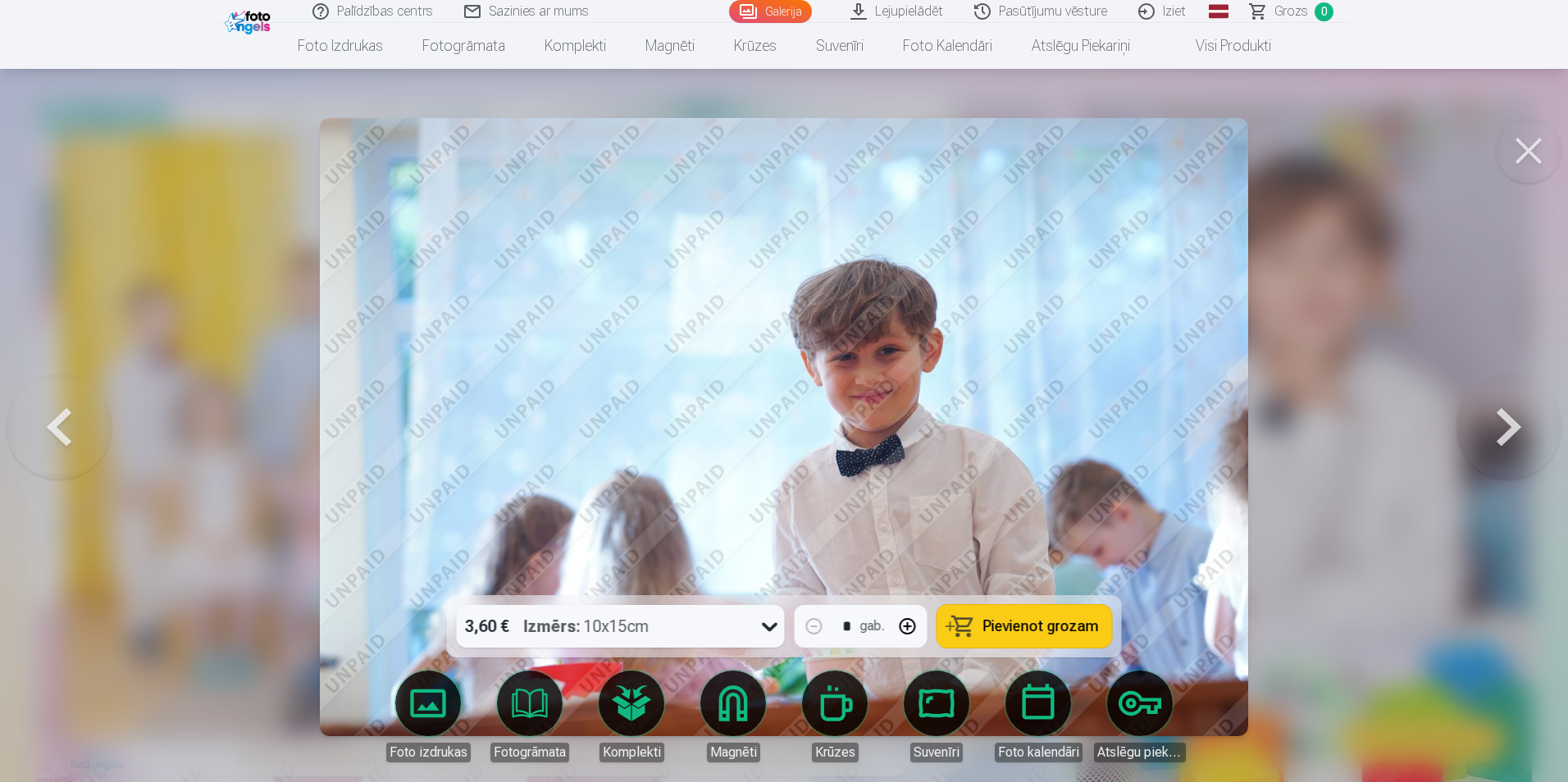
click at [1501, 421] on button at bounding box center [1508, 427] width 105 height 303
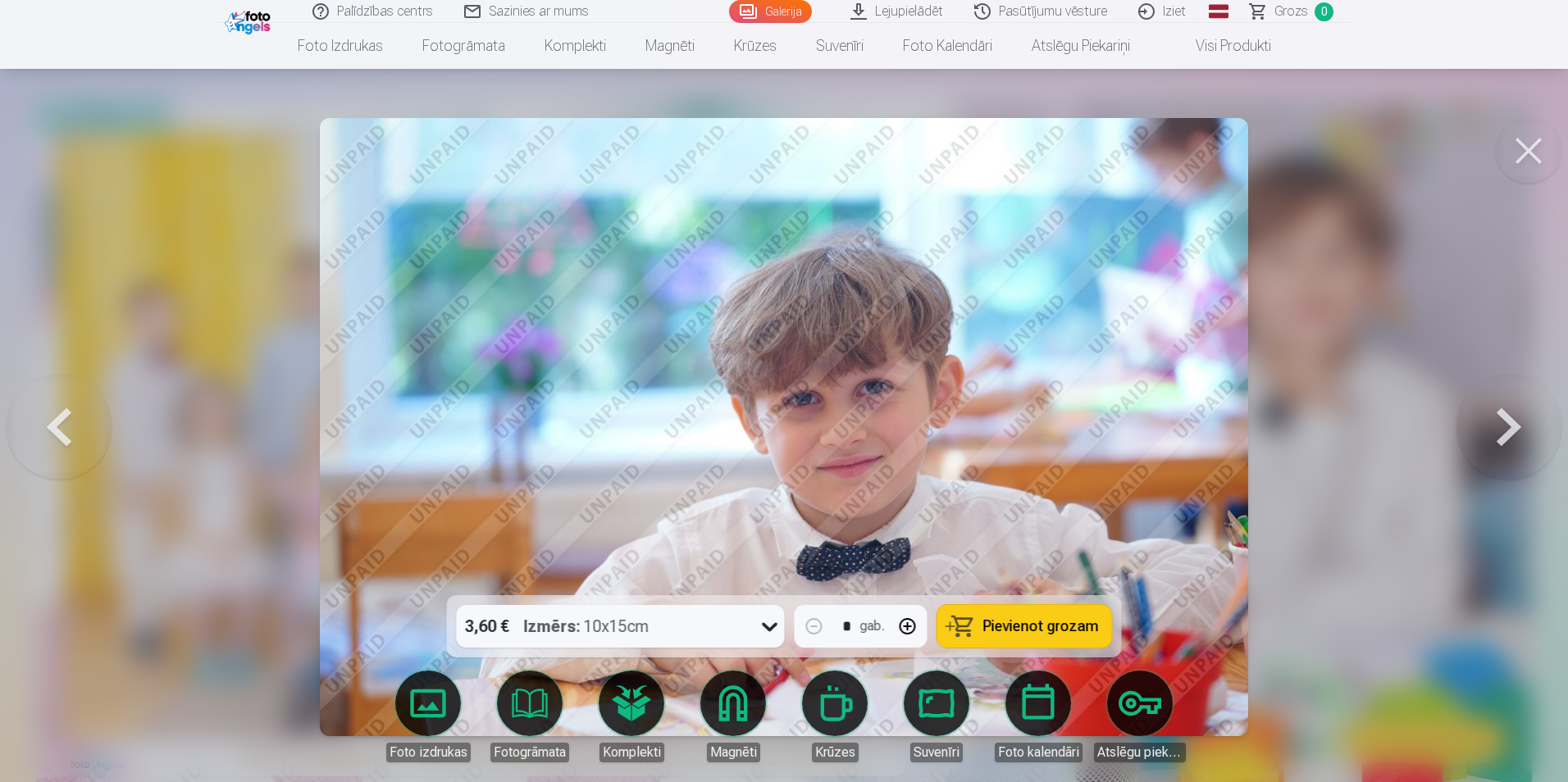
click at [1501, 421] on button at bounding box center [1508, 427] width 105 height 303
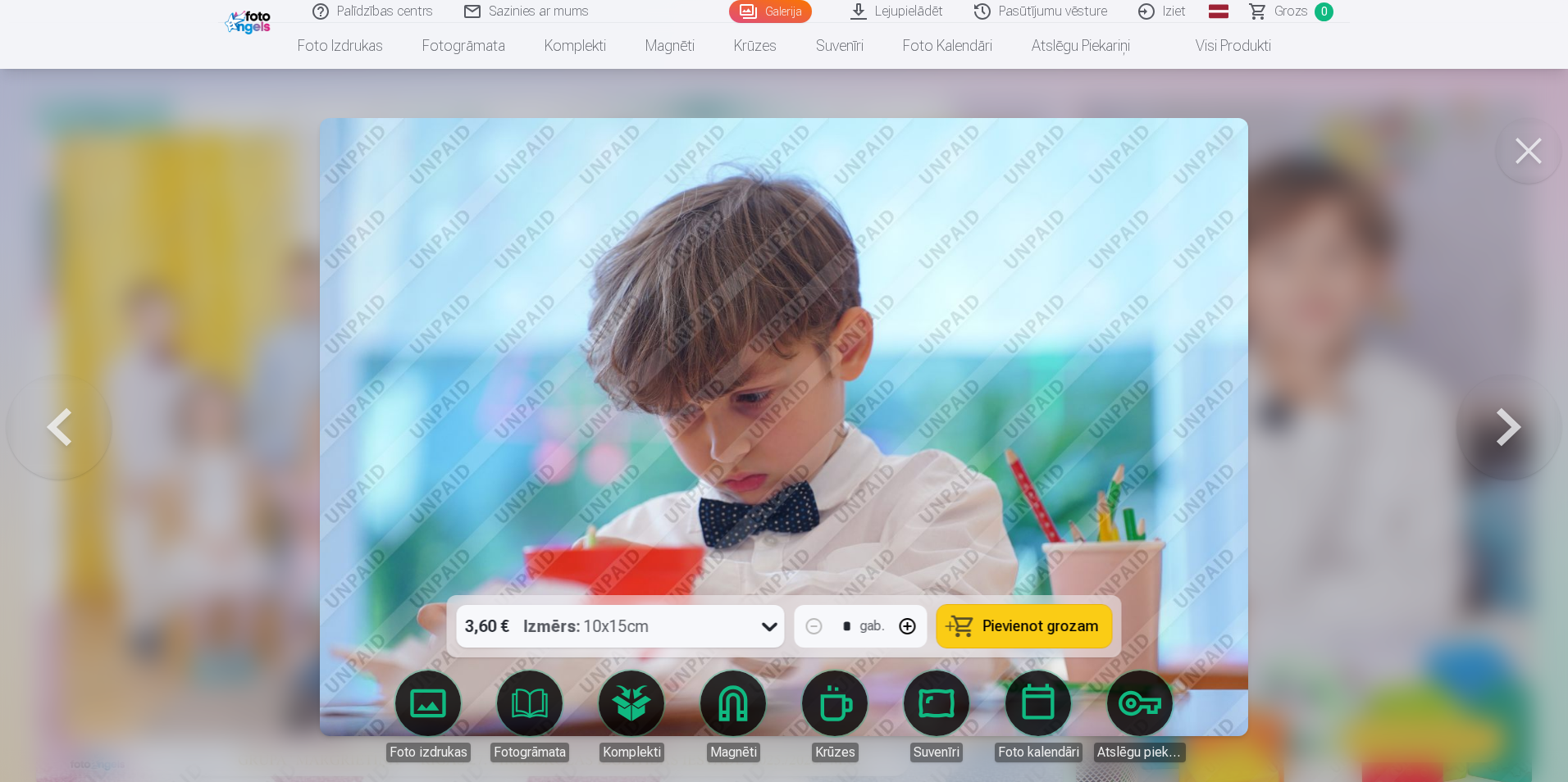
click at [1501, 421] on button at bounding box center [1508, 427] width 105 height 303
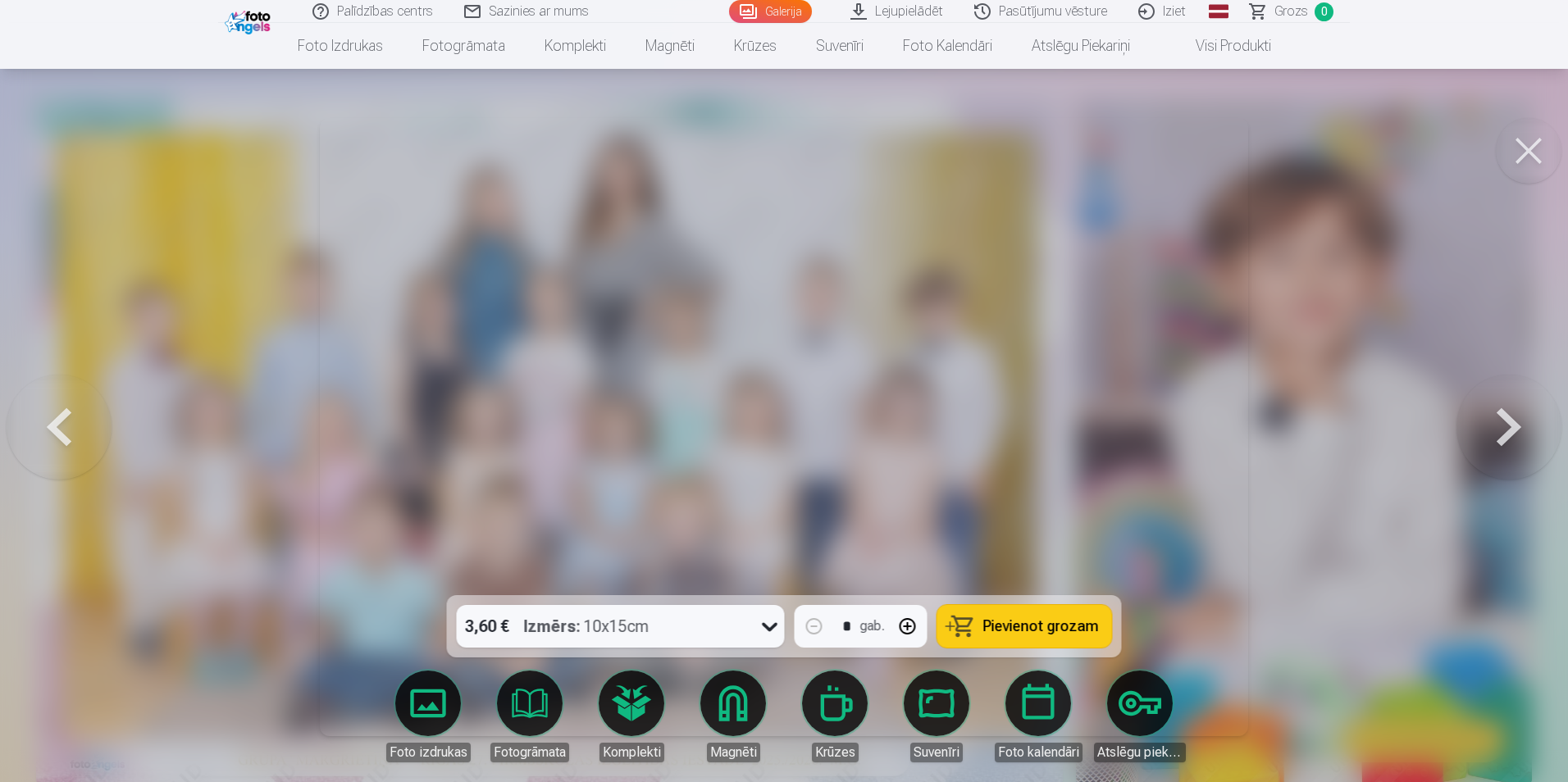
click at [1501, 422] on button at bounding box center [1508, 427] width 105 height 303
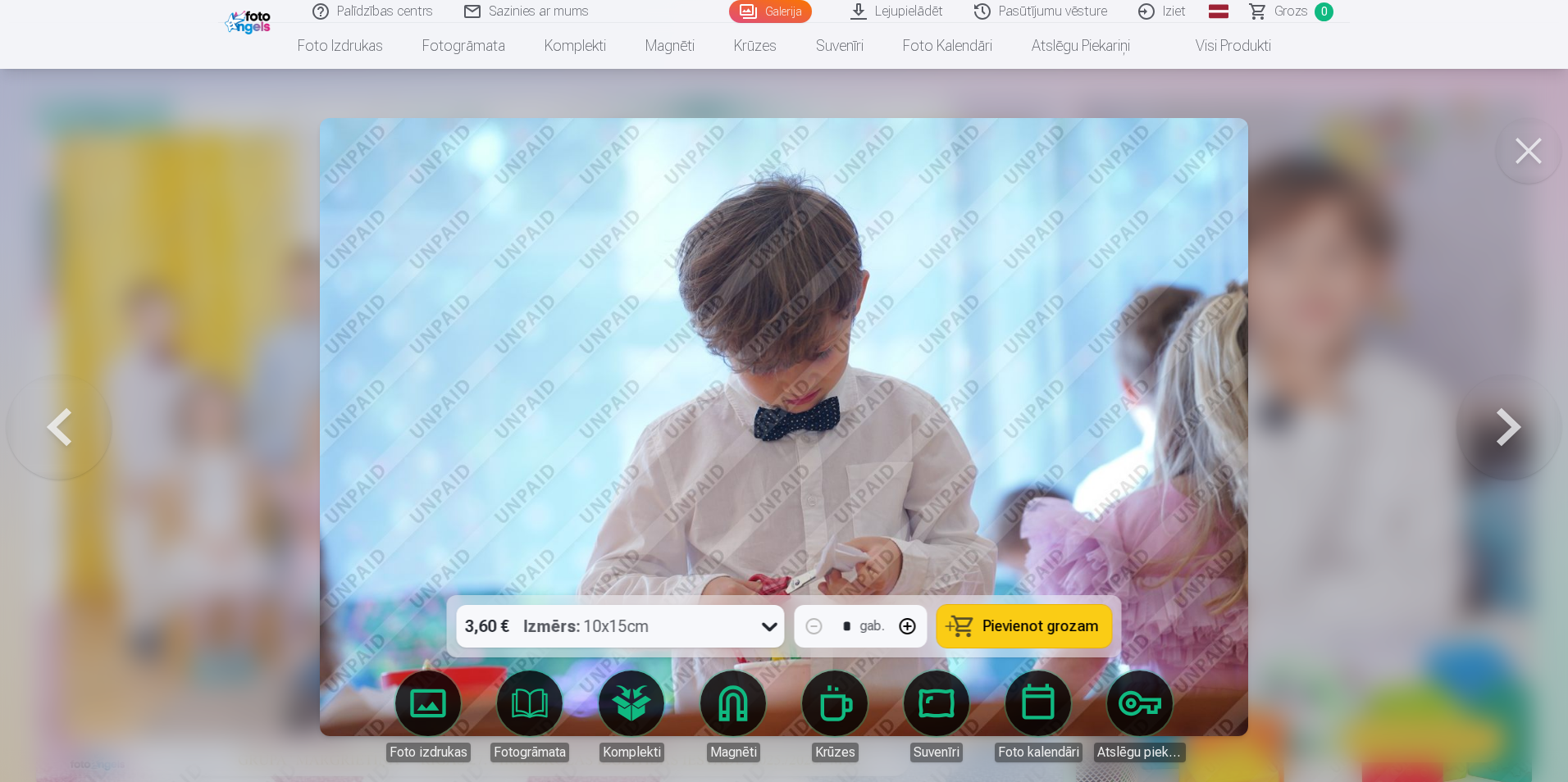
click at [1500, 422] on button at bounding box center [1508, 427] width 105 height 303
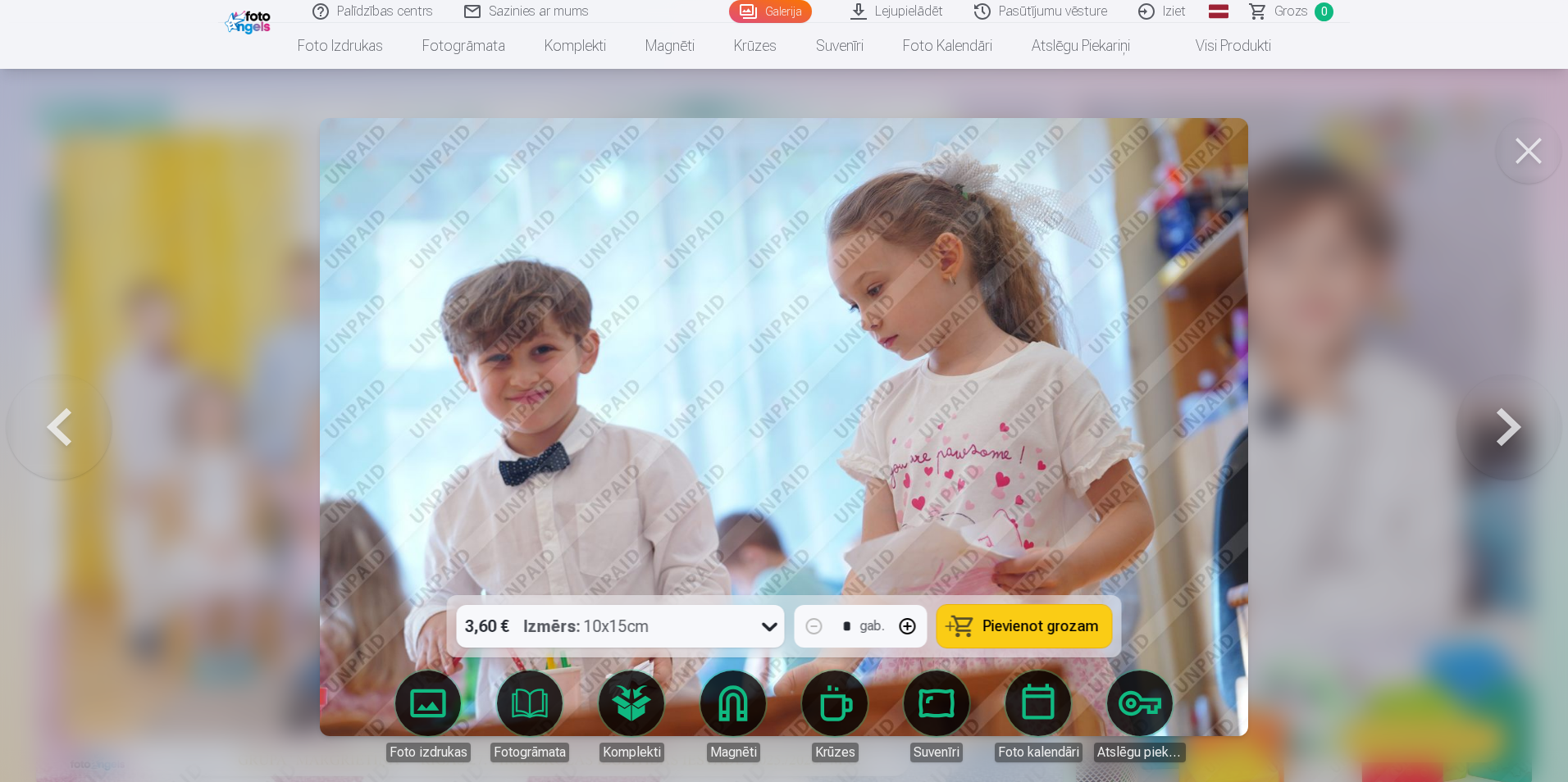
click at [1500, 422] on button at bounding box center [1508, 427] width 105 height 303
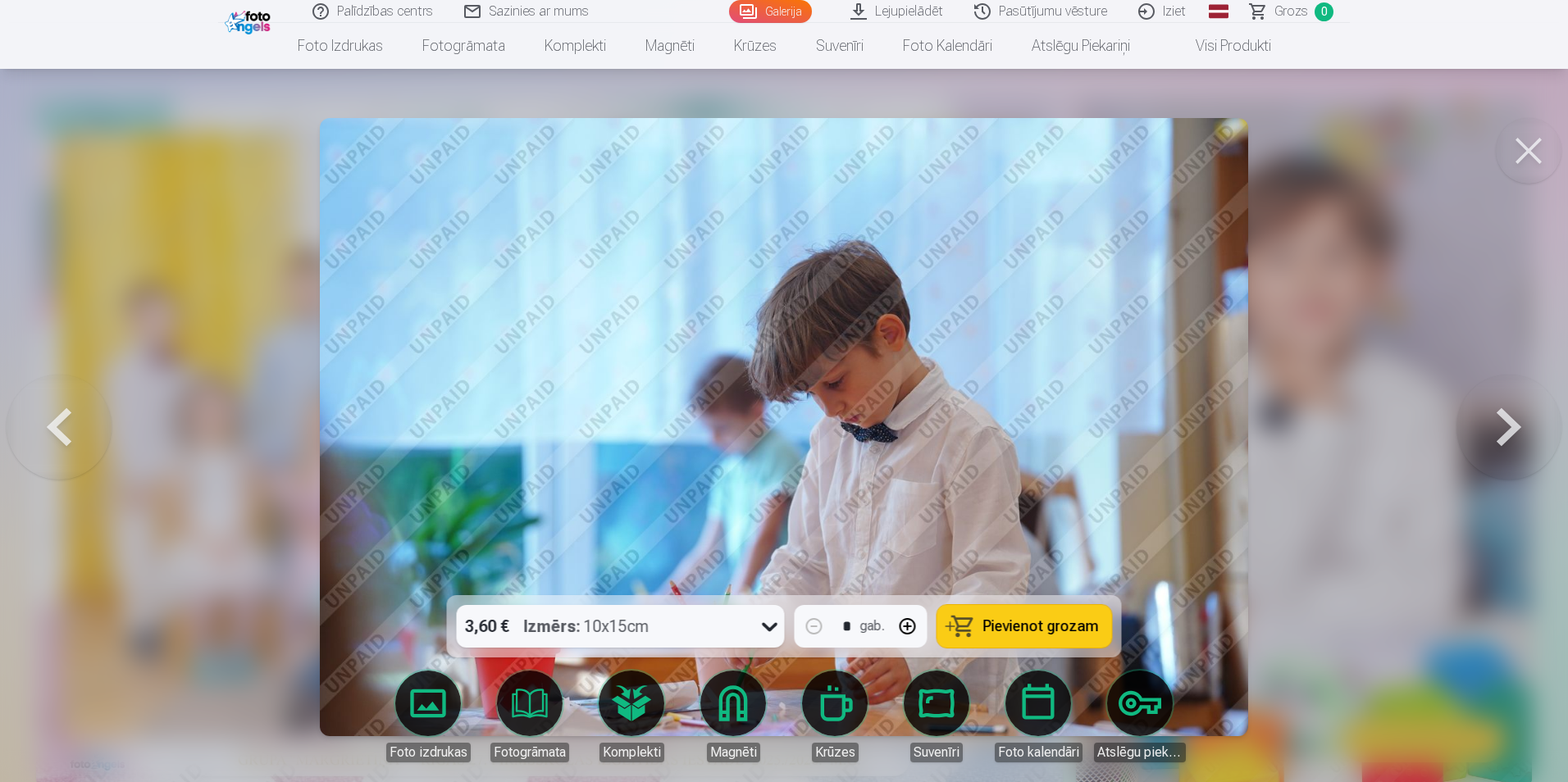
click at [1500, 422] on button at bounding box center [1508, 427] width 105 height 303
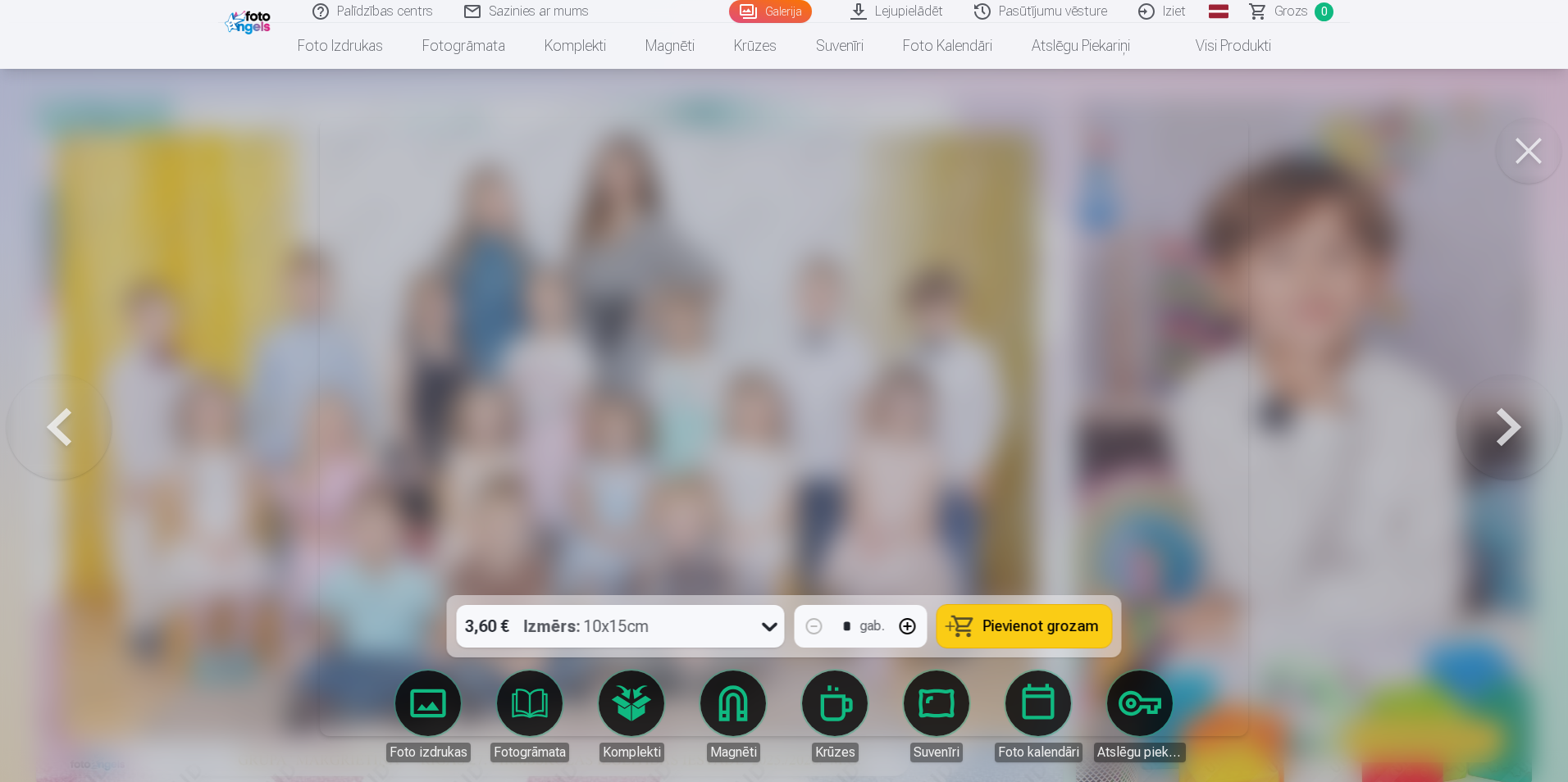
click at [1500, 422] on button at bounding box center [1508, 427] width 105 height 303
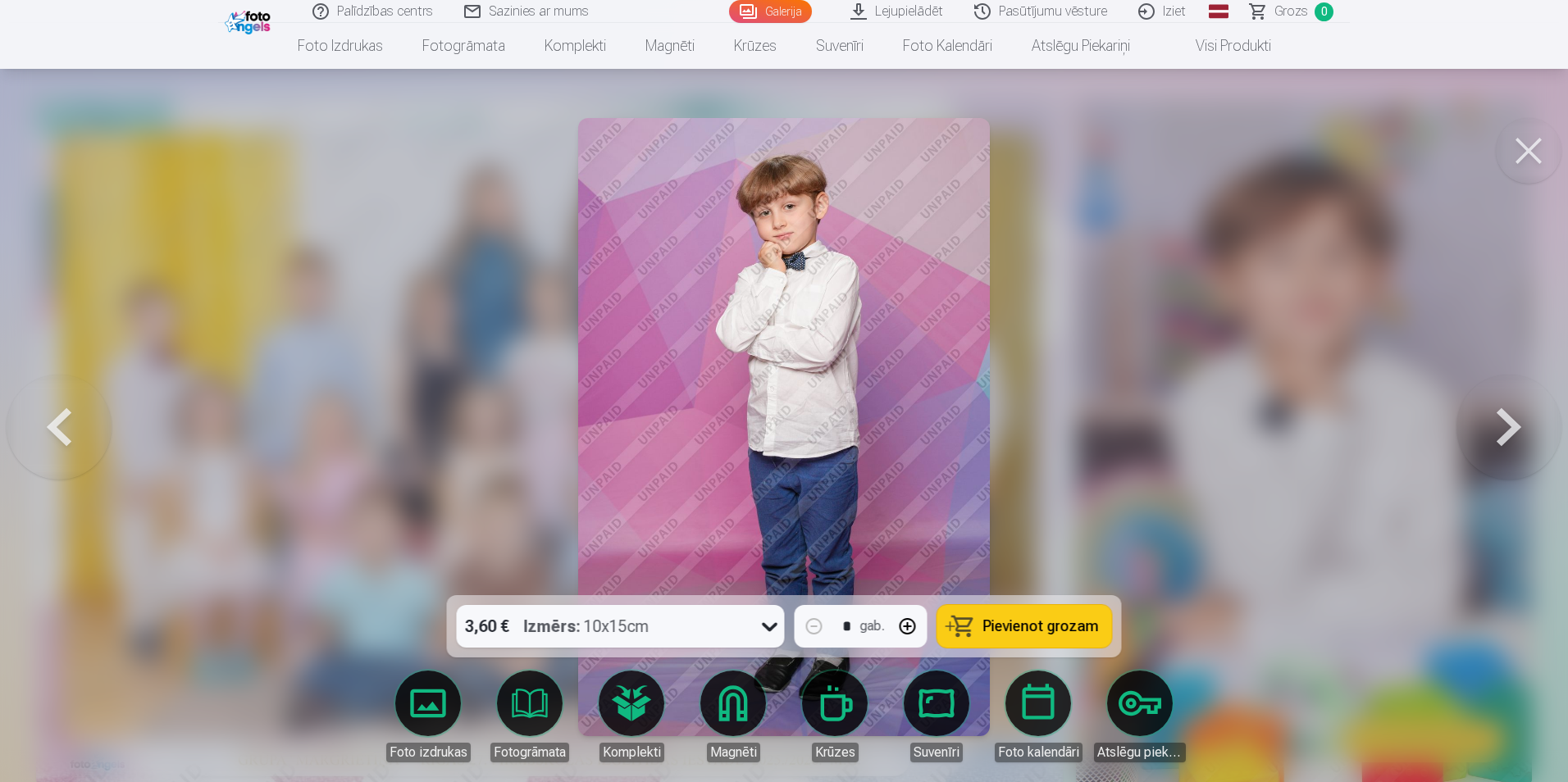
click at [1497, 418] on button at bounding box center [1508, 427] width 105 height 303
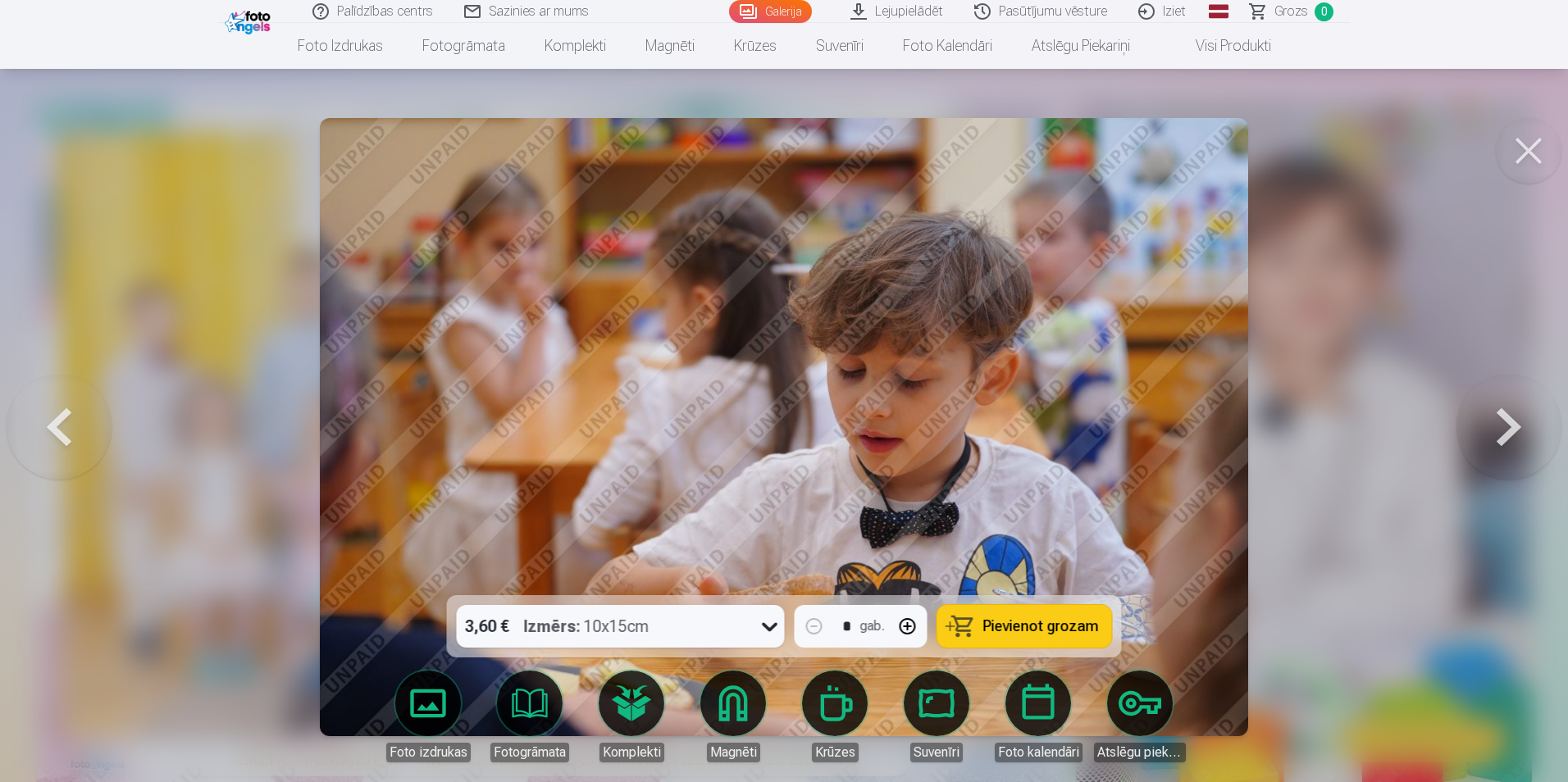
click at [1497, 418] on button at bounding box center [1508, 427] width 105 height 303
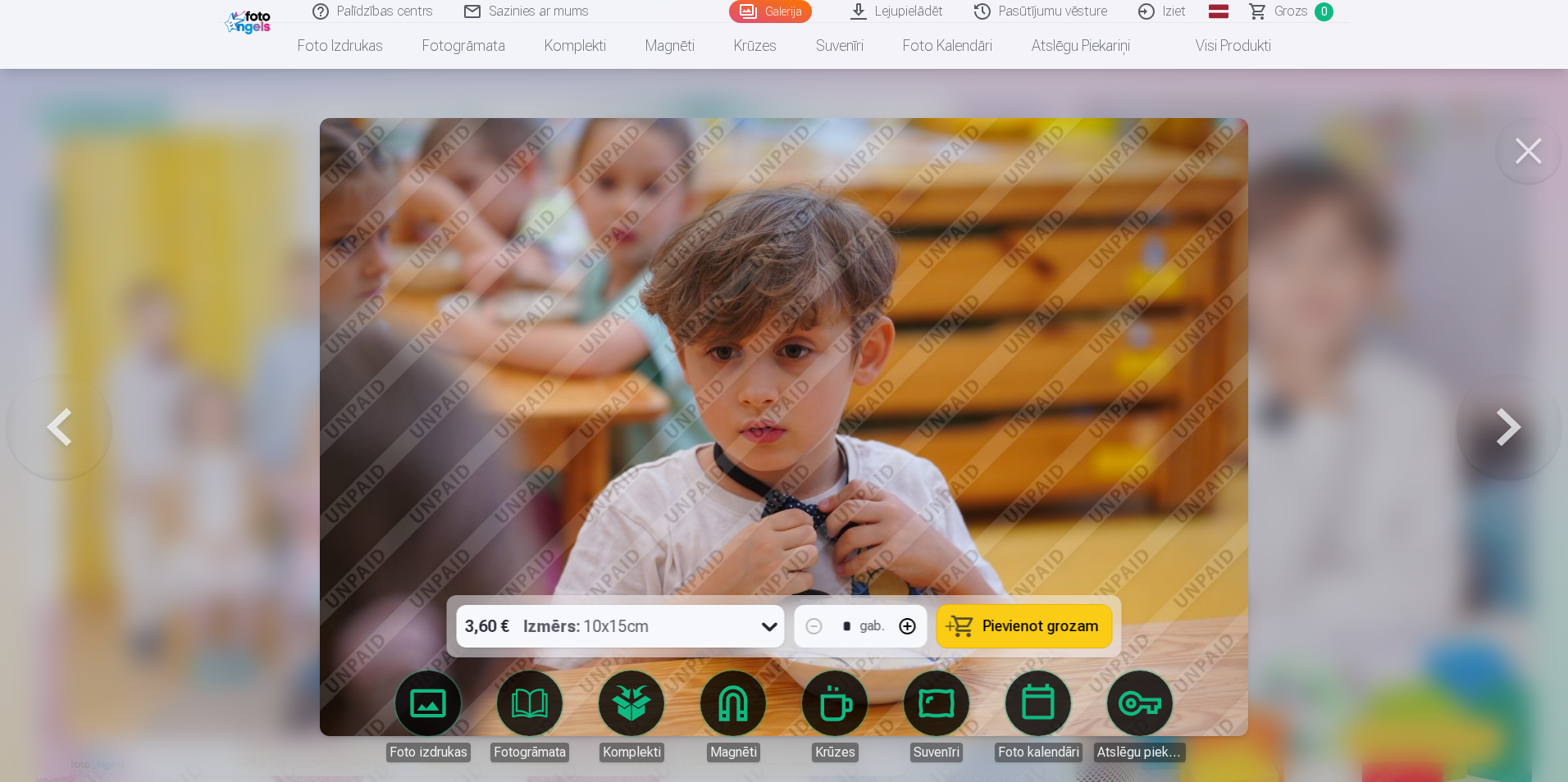
click at [1497, 418] on button at bounding box center [1508, 427] width 105 height 303
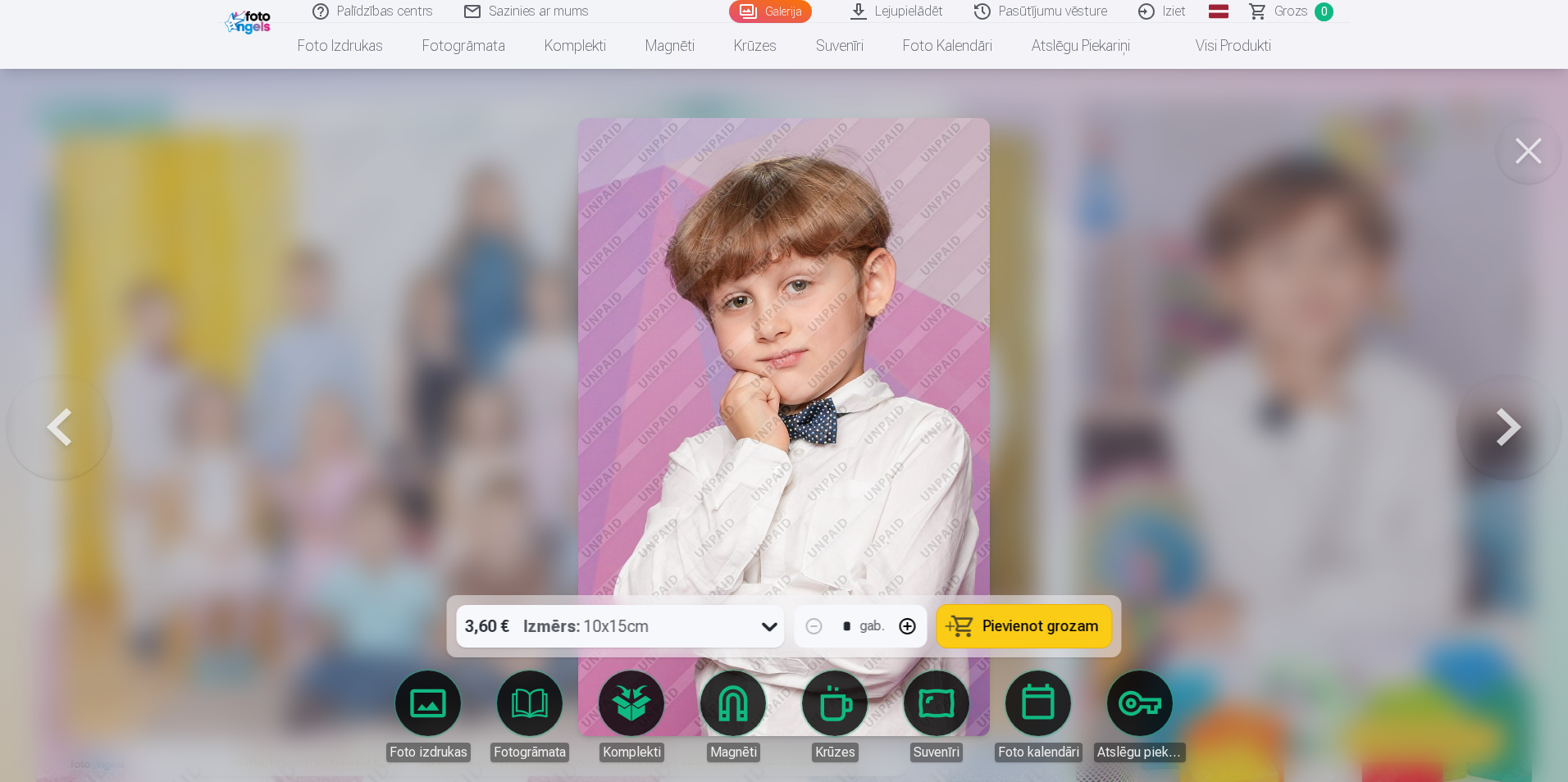
click at [1497, 418] on button at bounding box center [1508, 427] width 105 height 303
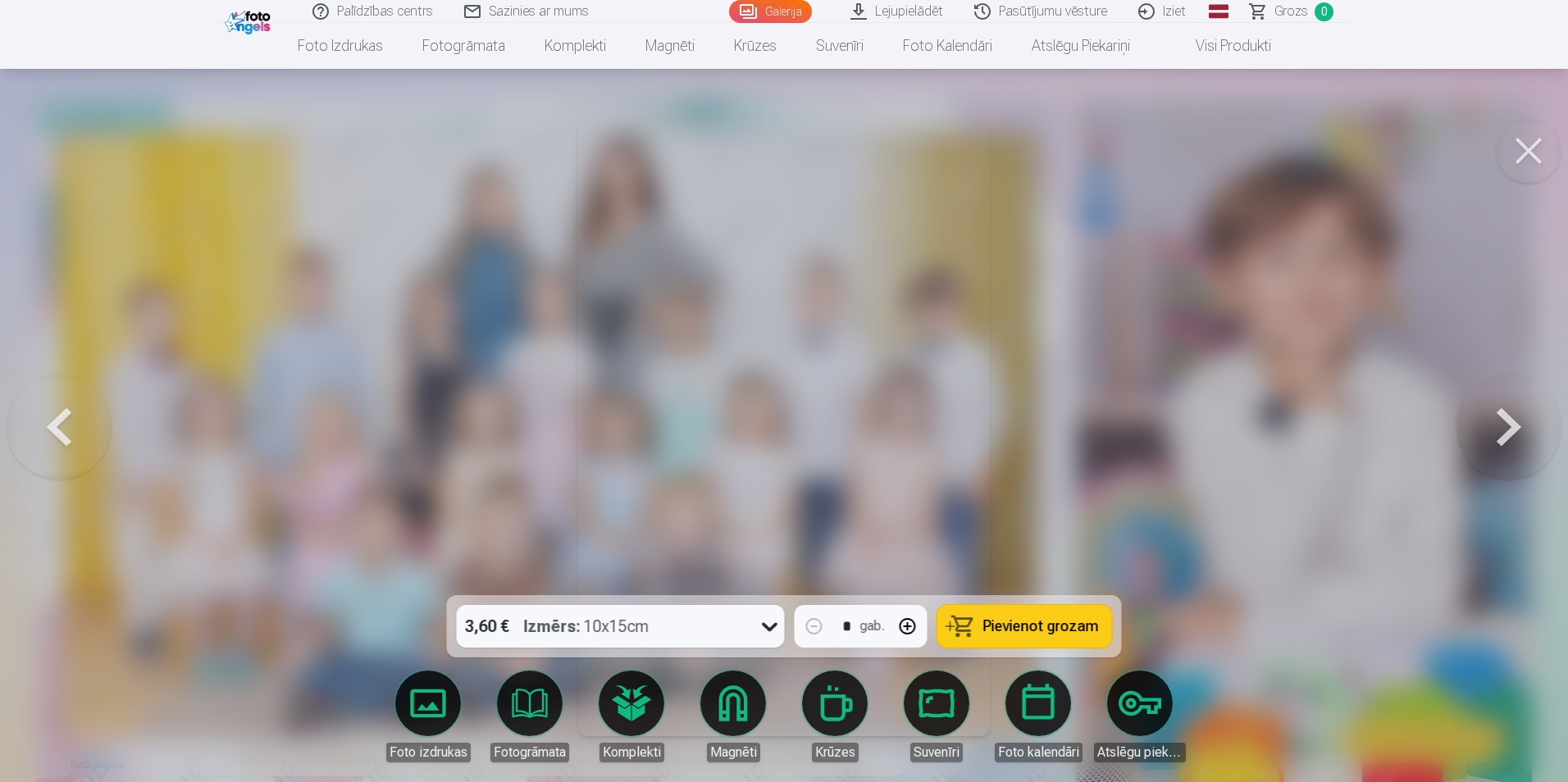
click at [1497, 418] on button at bounding box center [1508, 427] width 105 height 303
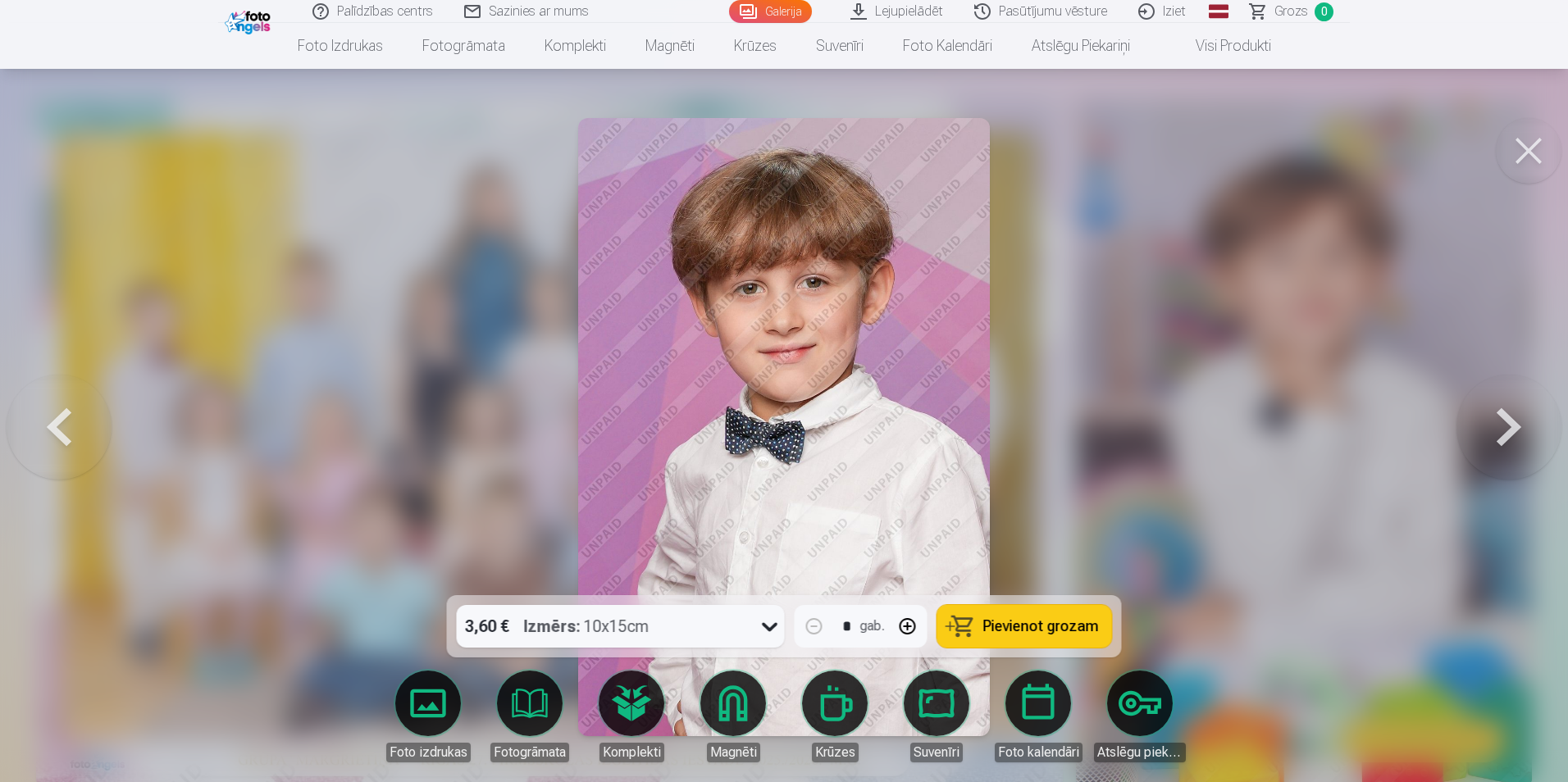
click at [1497, 418] on button at bounding box center [1508, 427] width 105 height 303
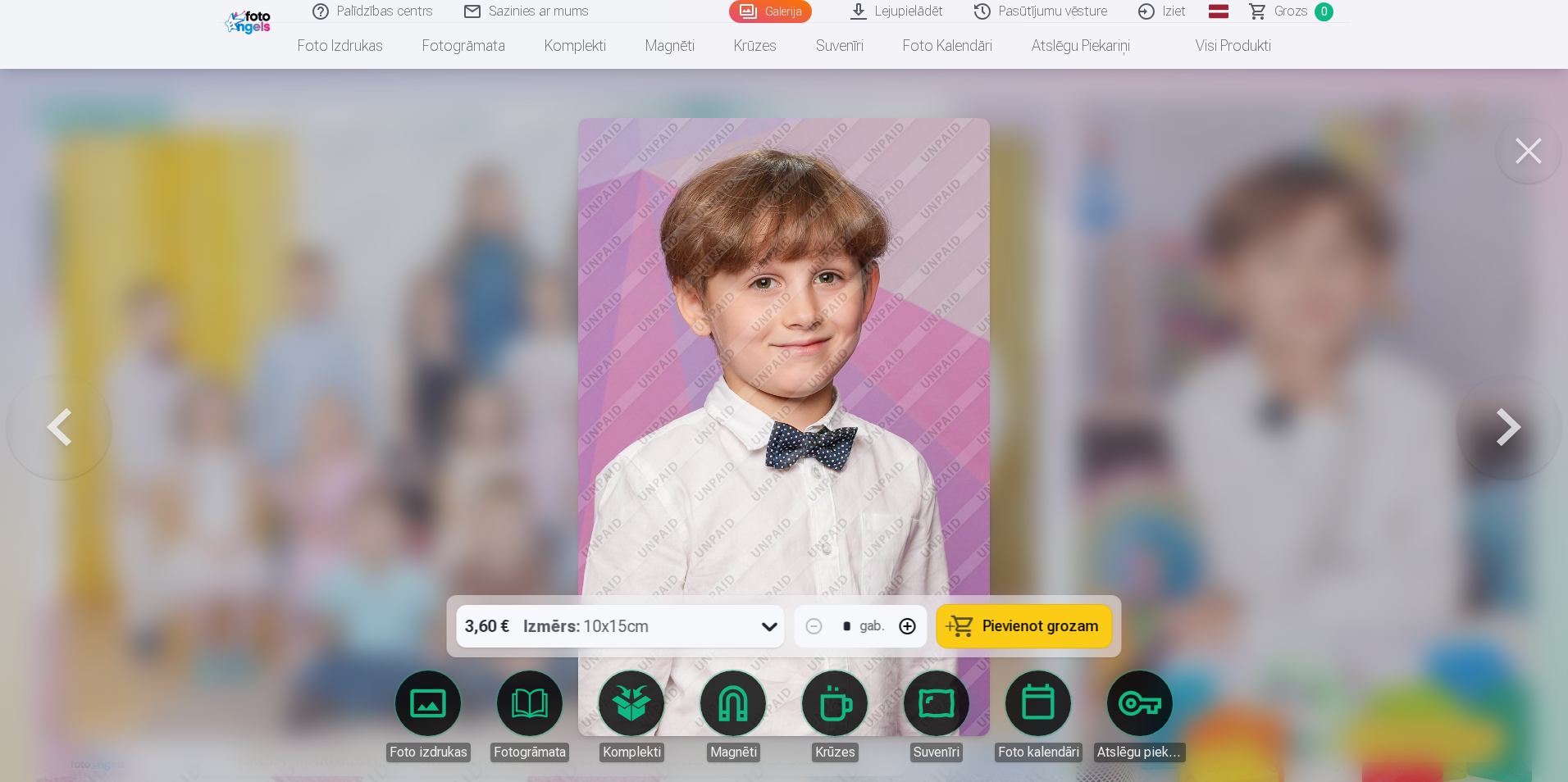
click at [1497, 418] on button at bounding box center [1508, 427] width 105 height 303
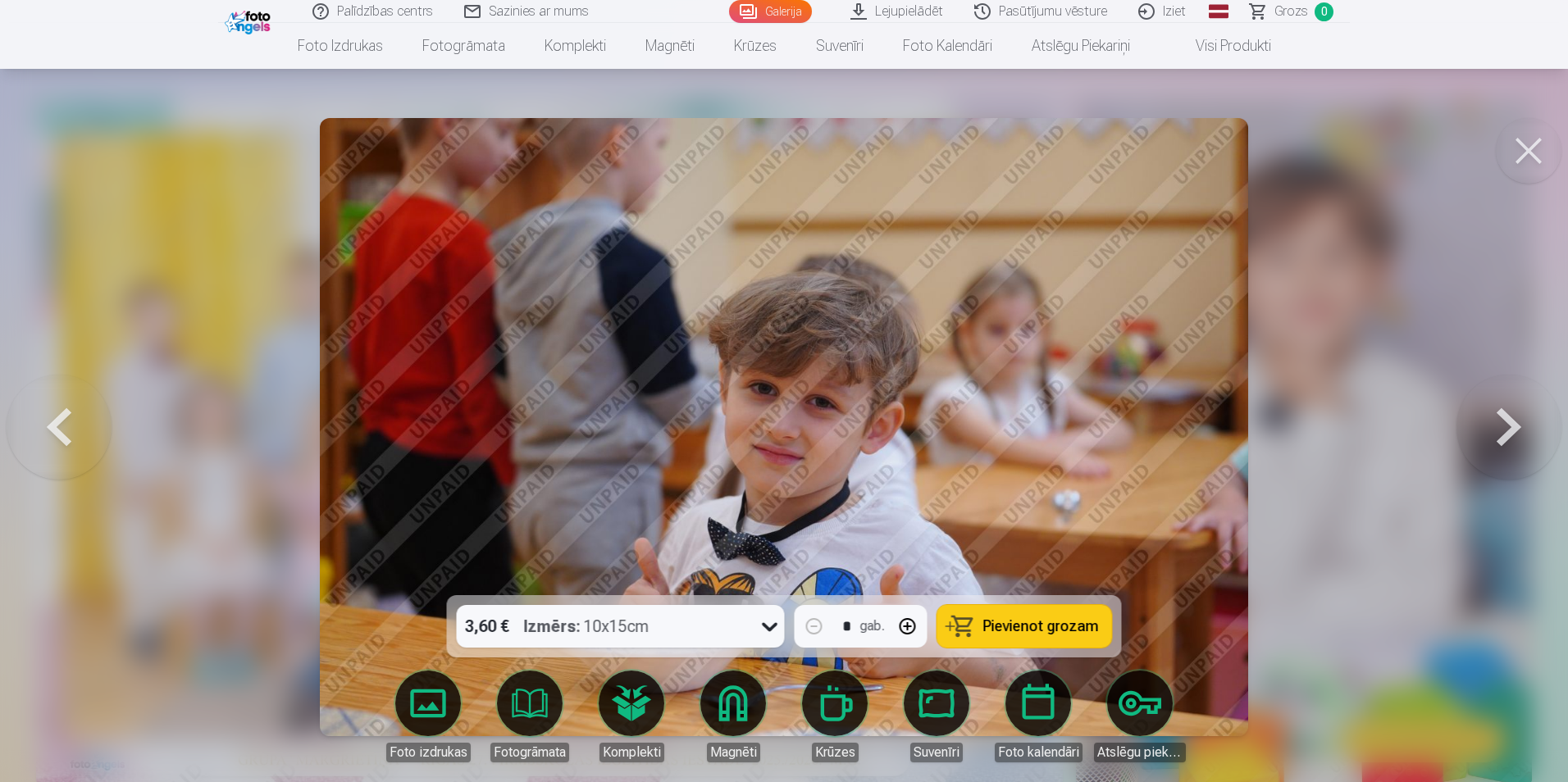
click at [1497, 418] on button at bounding box center [1508, 427] width 105 height 303
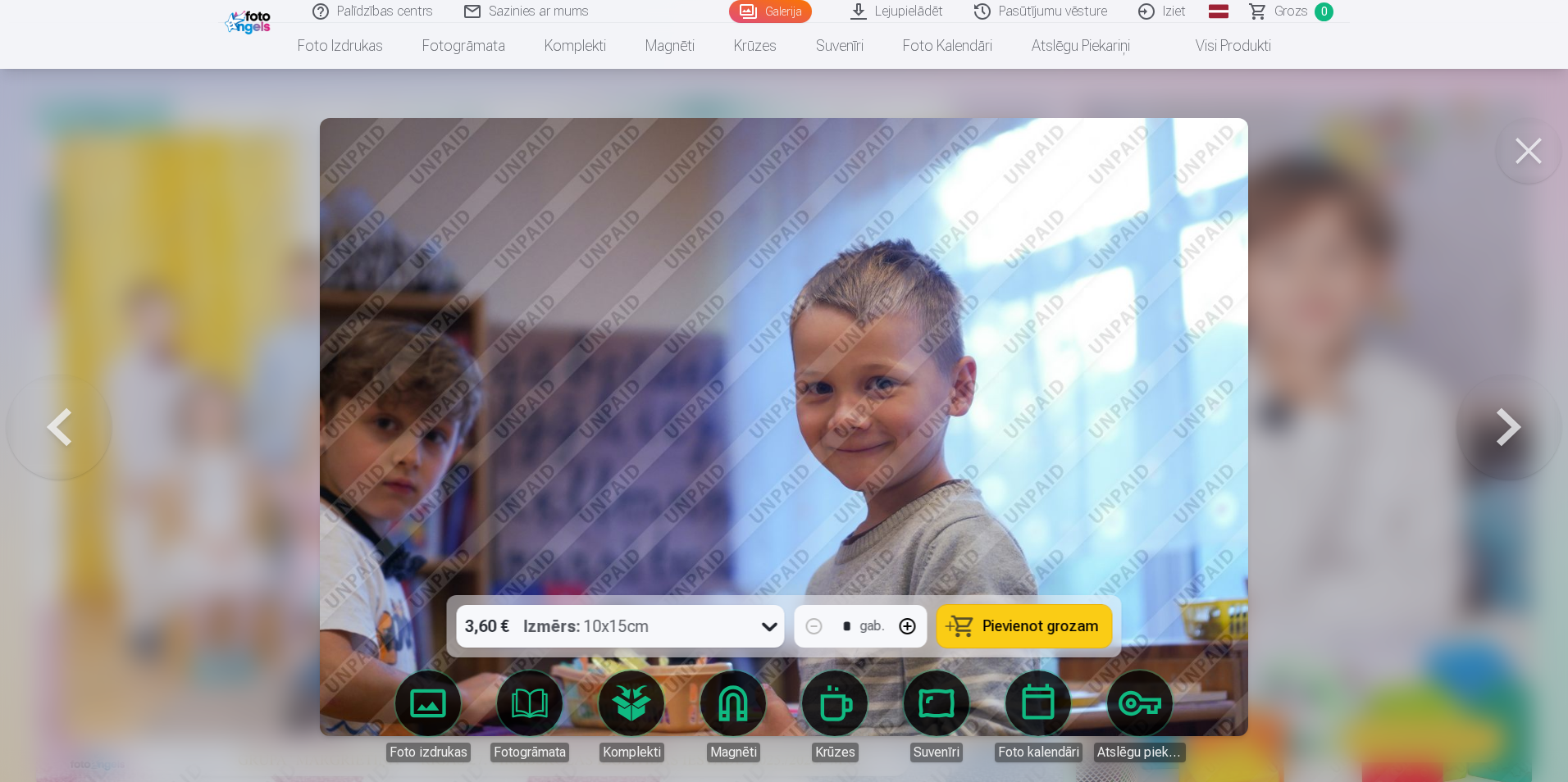
click at [1497, 418] on button at bounding box center [1508, 427] width 105 height 303
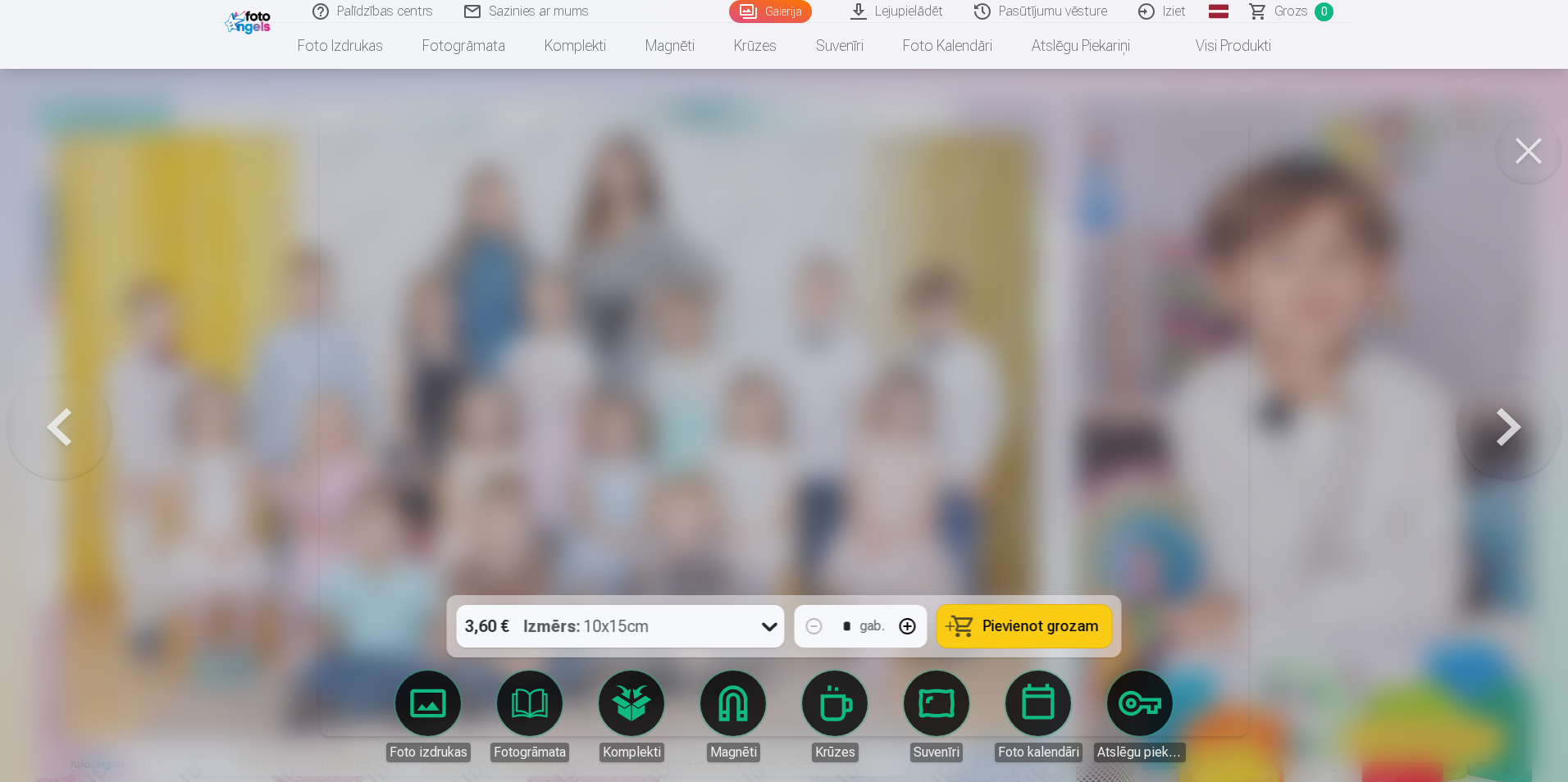
click at [1497, 418] on button at bounding box center [1508, 427] width 105 height 303
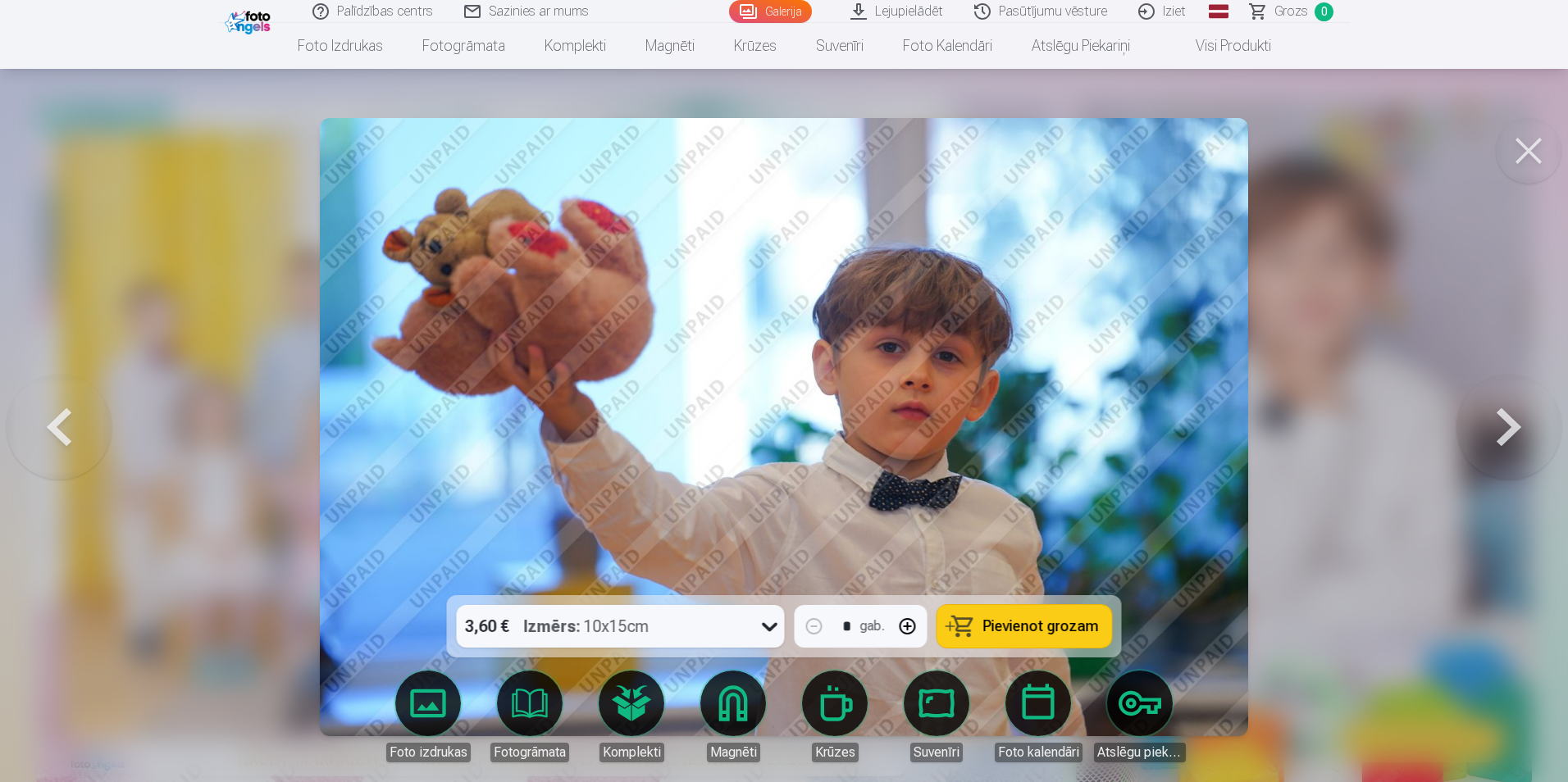
click at [1497, 418] on button at bounding box center [1508, 427] width 105 height 303
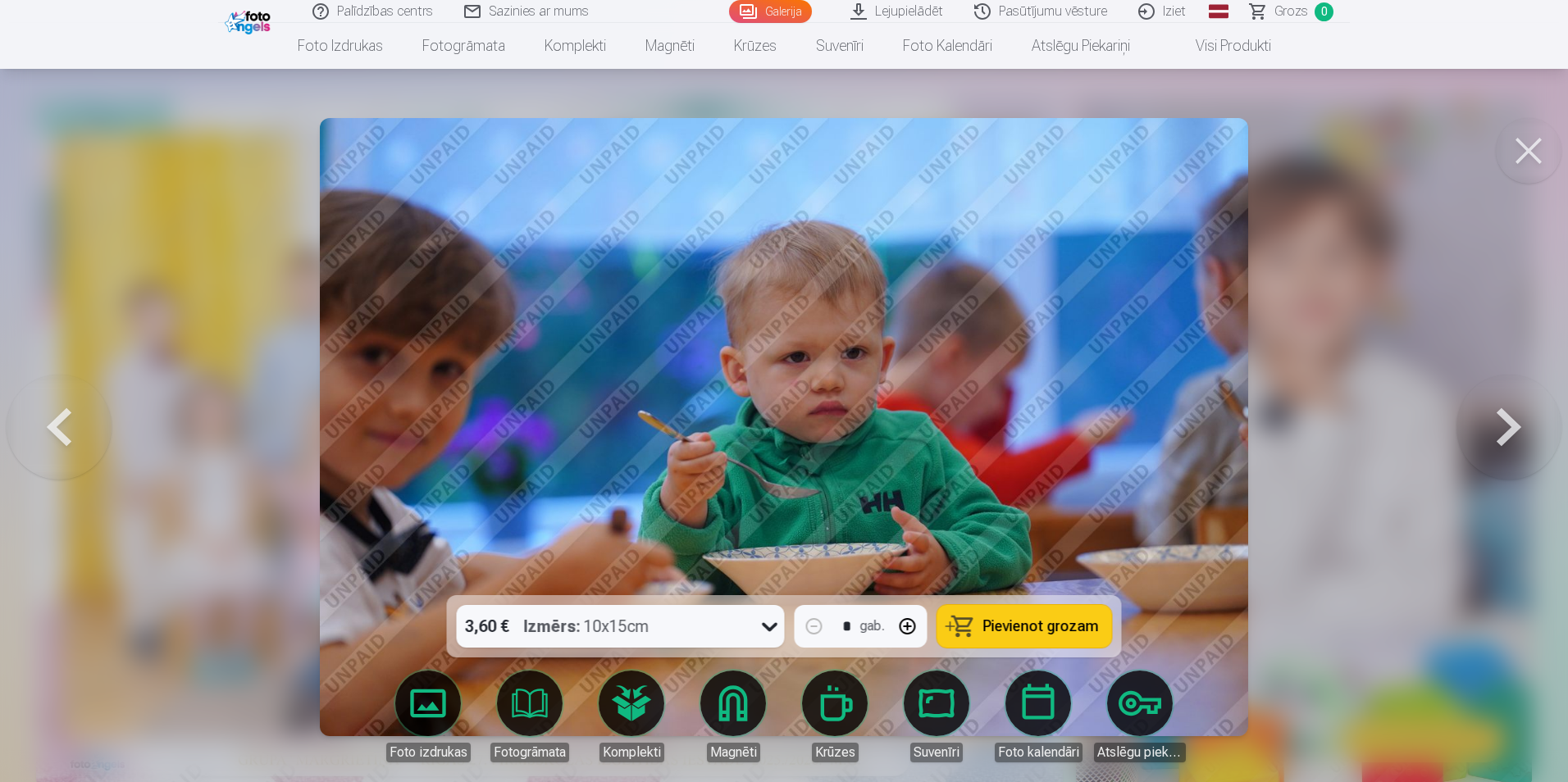
click at [1497, 418] on button at bounding box center [1508, 427] width 105 height 303
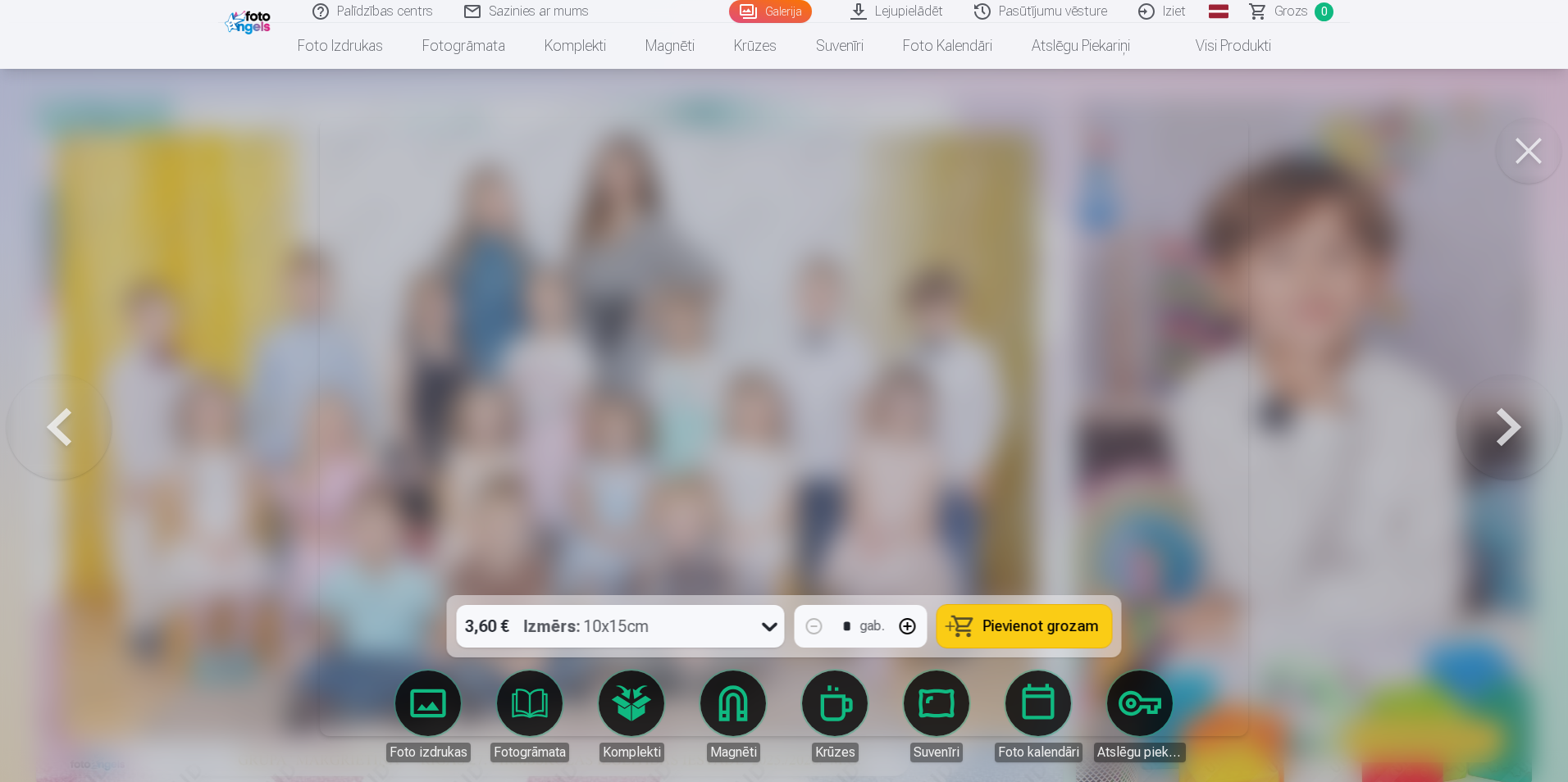
click at [1497, 418] on button at bounding box center [1508, 427] width 105 height 303
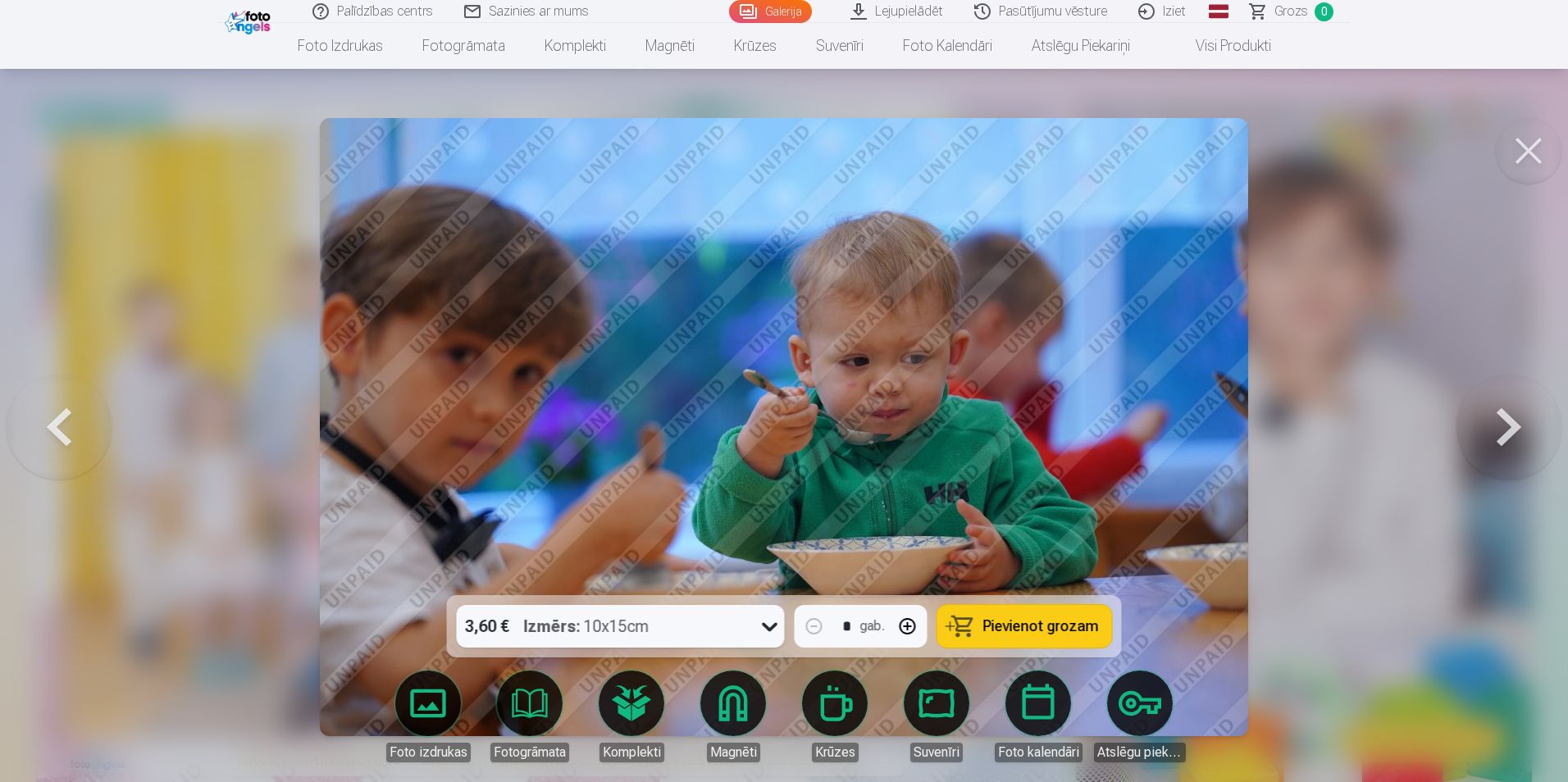
click at [1497, 418] on button at bounding box center [1508, 427] width 105 height 303
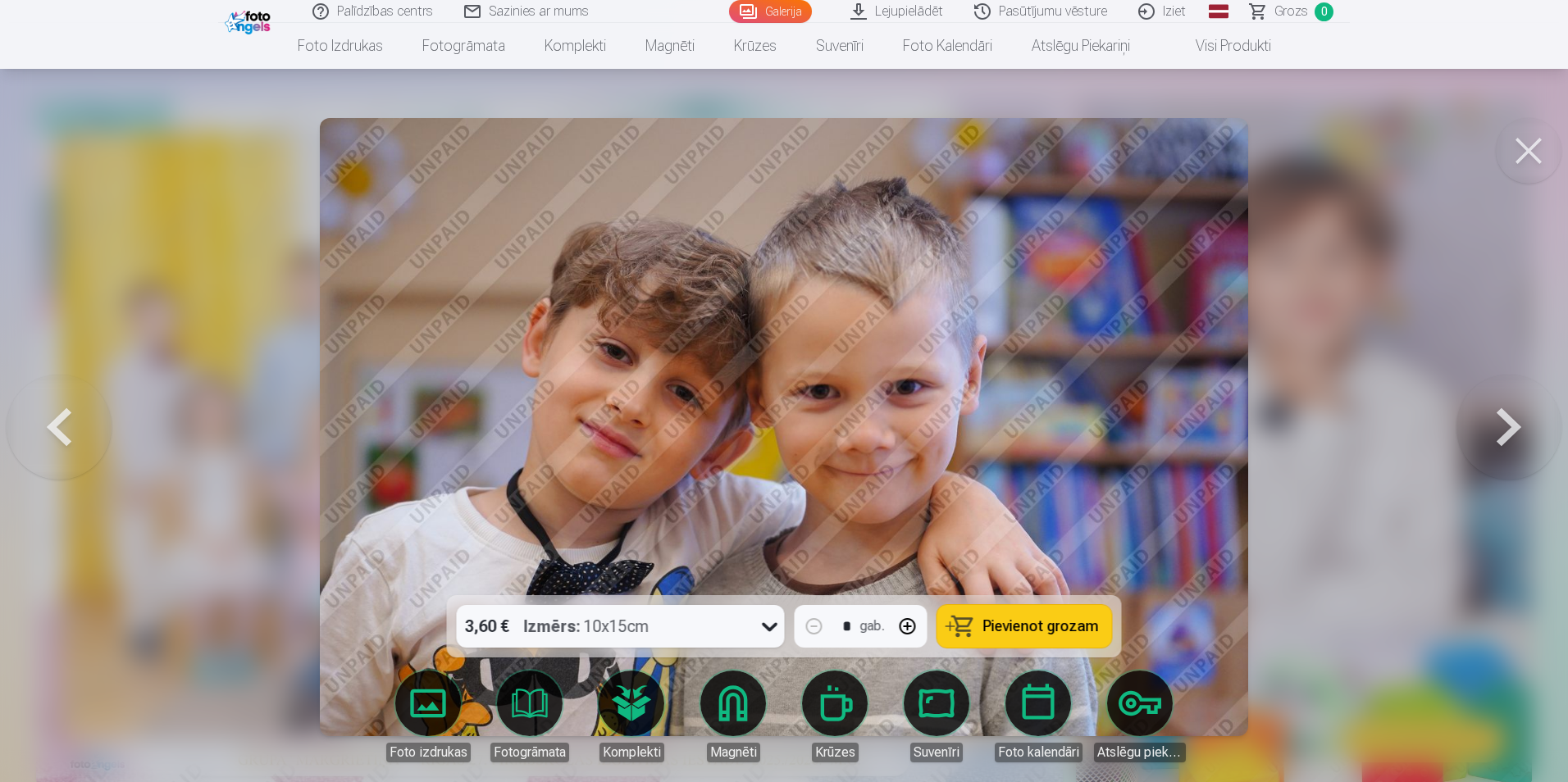
click at [1497, 418] on button at bounding box center [1508, 427] width 105 height 303
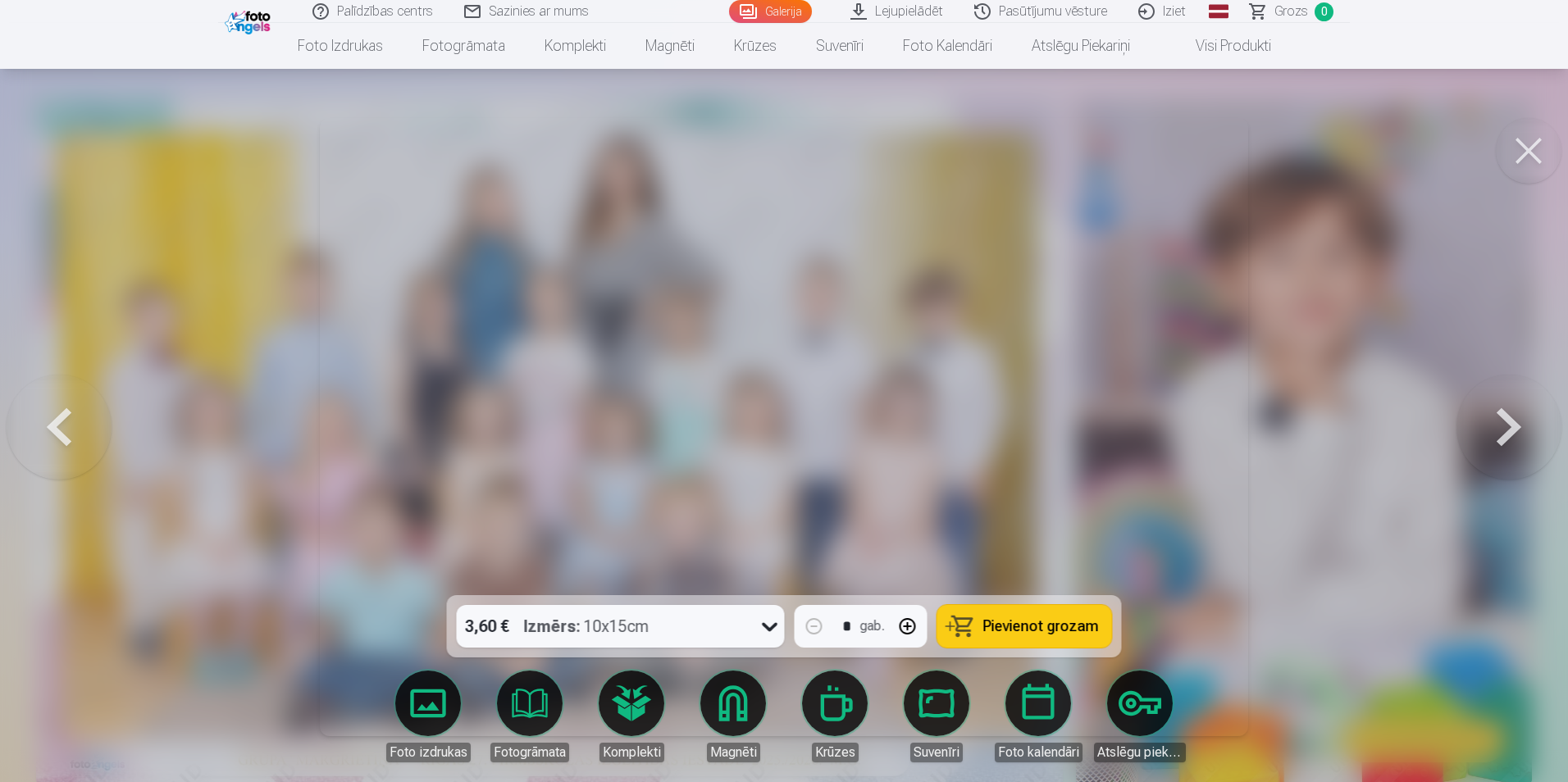
click at [1497, 418] on button at bounding box center [1508, 427] width 105 height 303
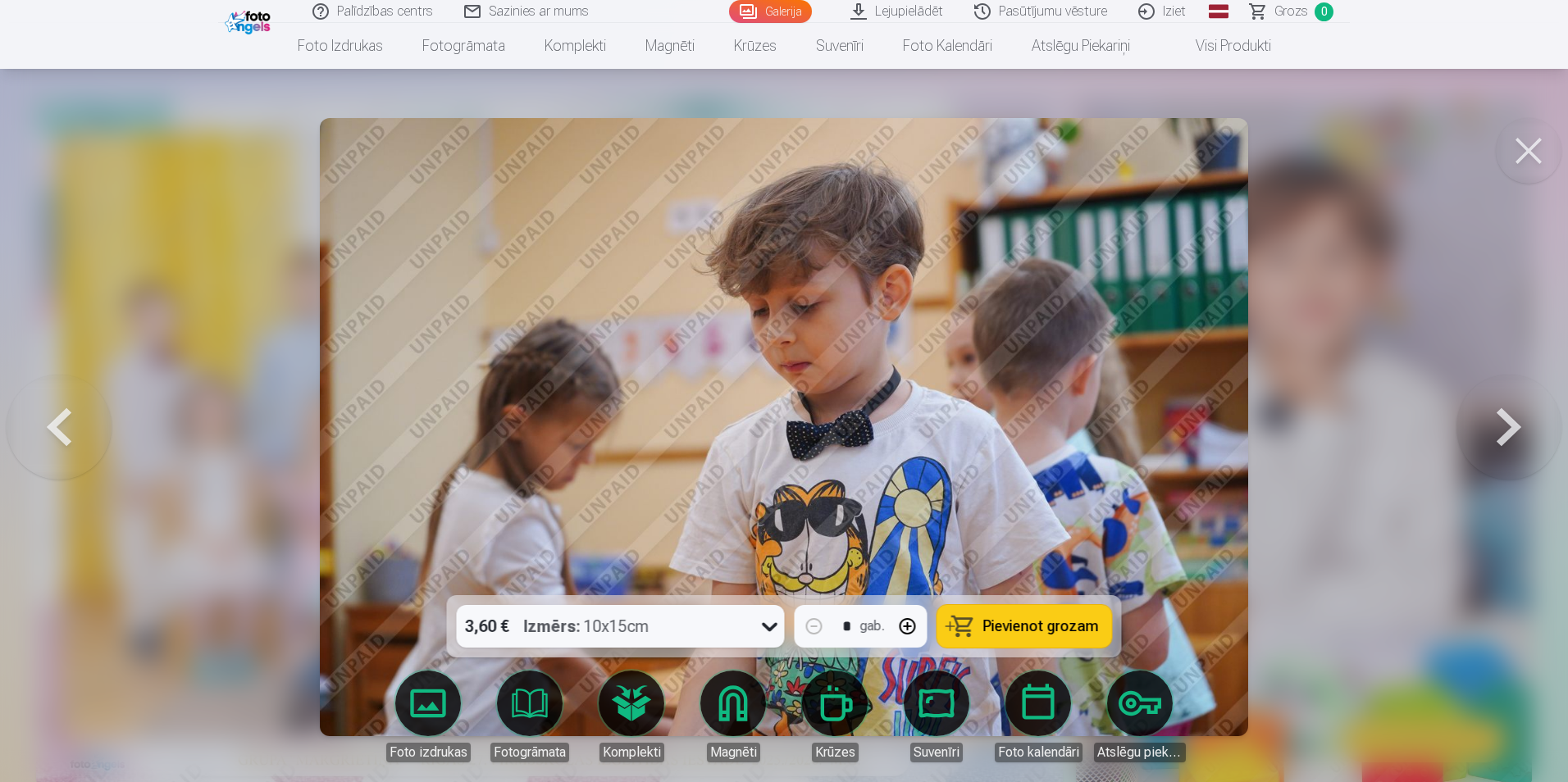
click at [1497, 418] on button at bounding box center [1508, 427] width 105 height 303
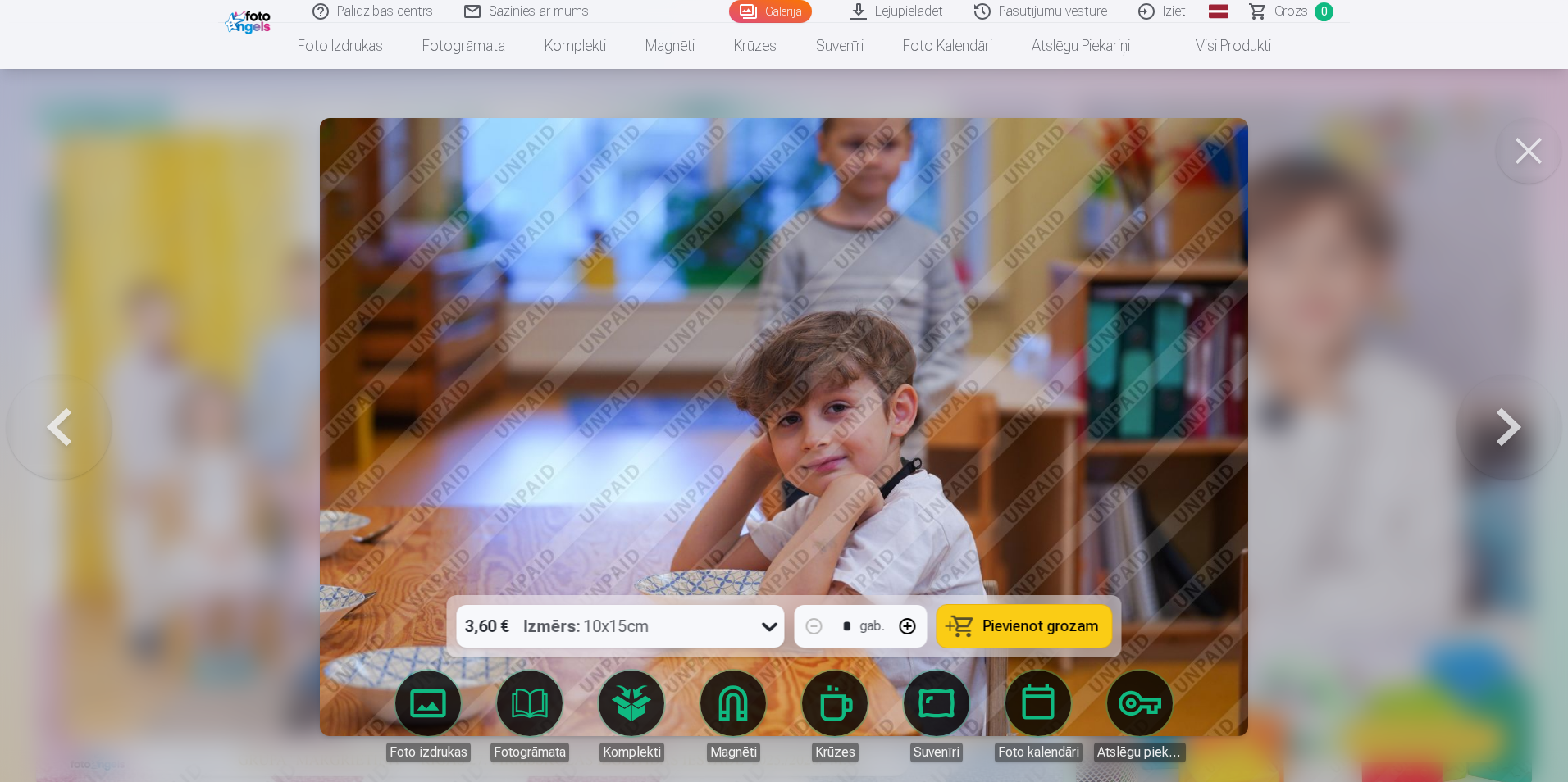
click at [1497, 418] on button at bounding box center [1508, 427] width 105 height 303
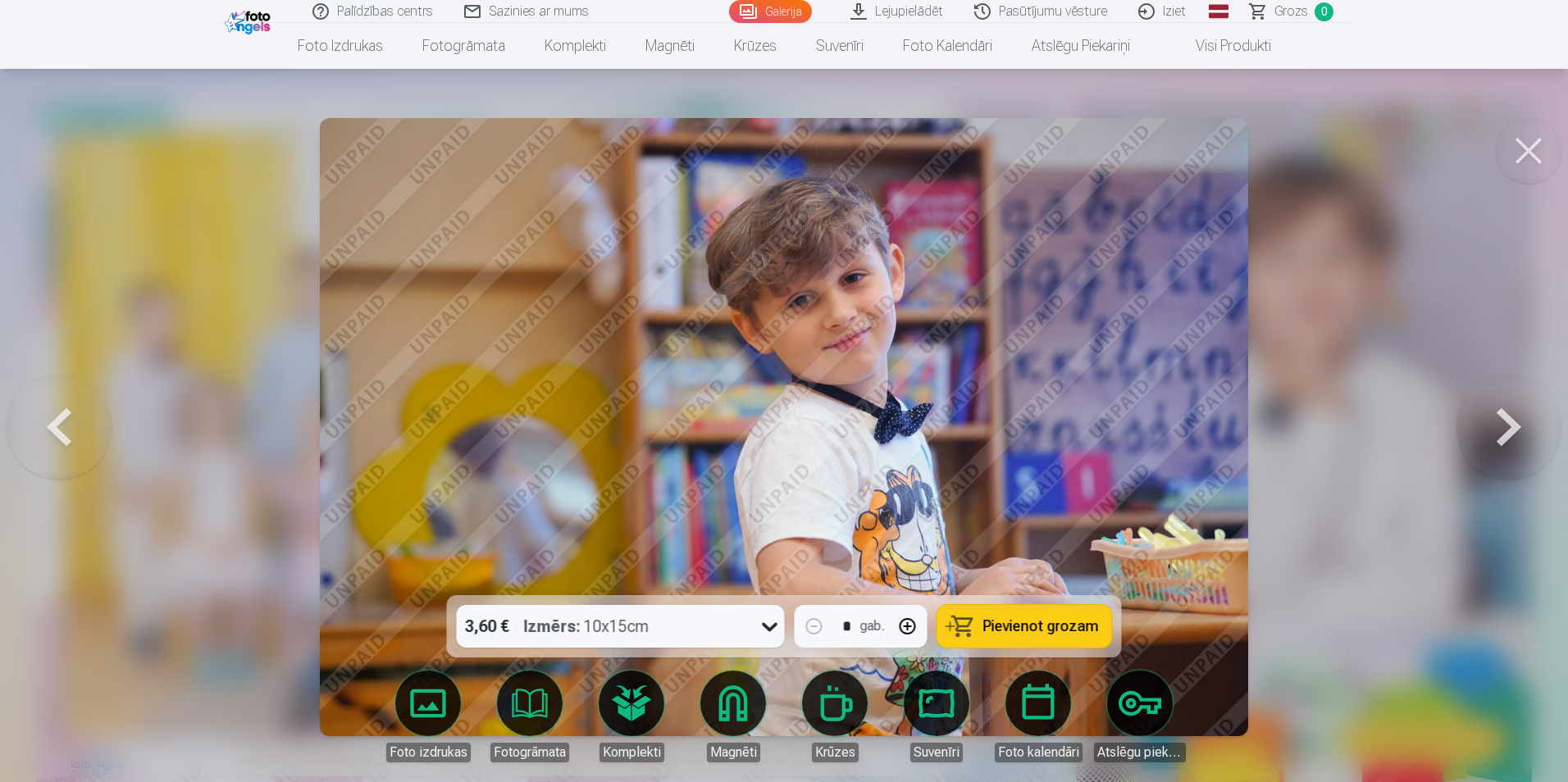
click at [1497, 418] on button at bounding box center [1508, 427] width 105 height 303
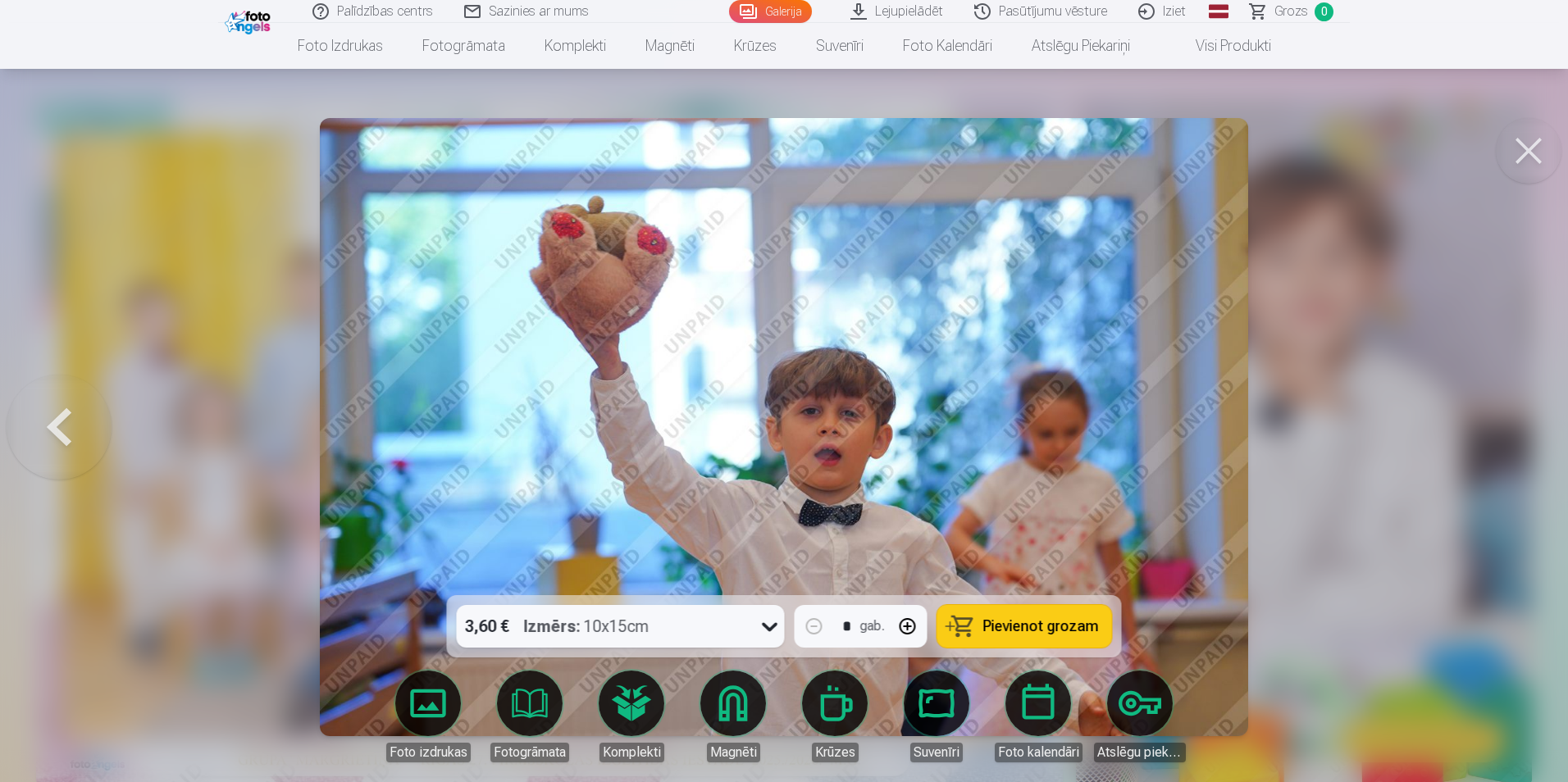
click at [1497, 418] on div at bounding box center [784, 391] width 1568 height 782
